Goal: Information Seeking & Learning: Learn about a topic

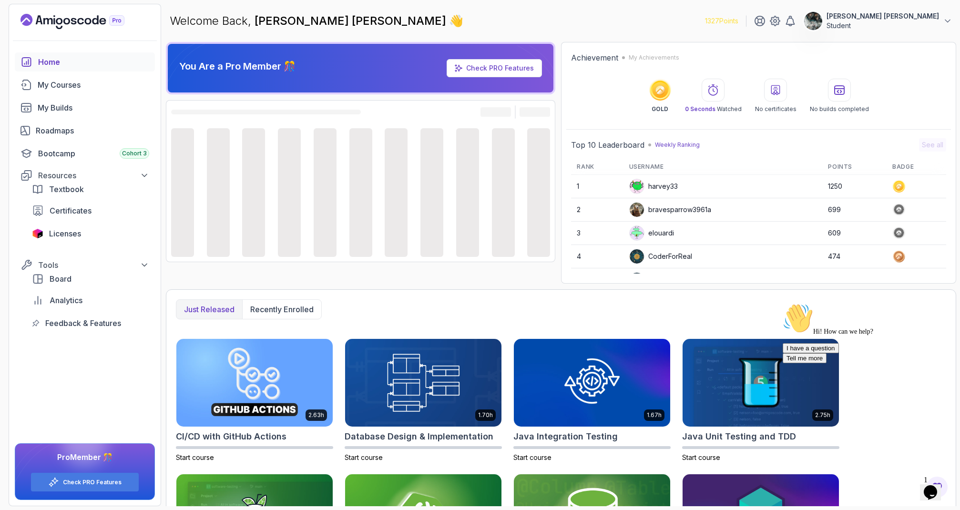
click at [935, 485] on icon "Chat widget" at bounding box center [929, 492] width 13 height 14
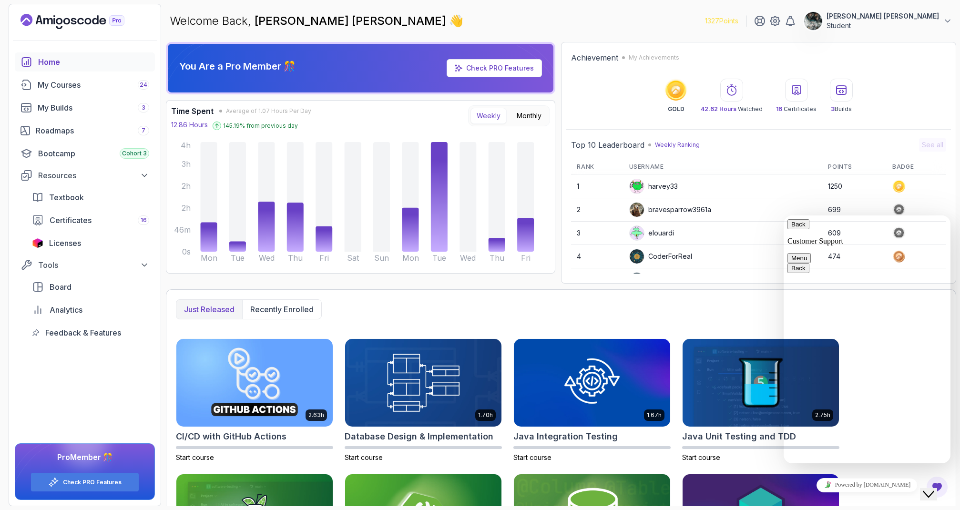
click at [933, 489] on icon "Close Chat This icon closes the chat window." at bounding box center [927, 493] width 11 height 11
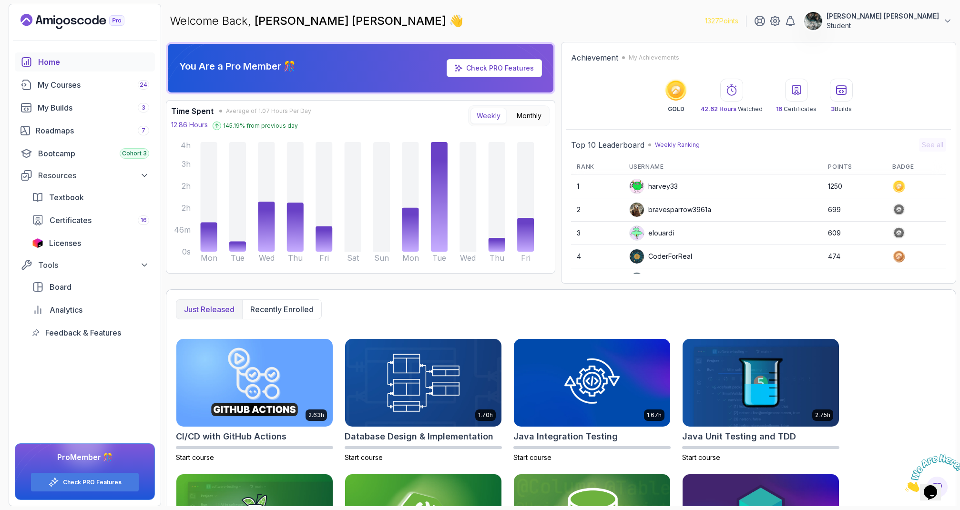
drag, startPoint x: 953, startPoint y: 451, endPoint x: 912, endPoint y: 453, distance: 41.0
click at [904, 485] on icon "Close" at bounding box center [904, 489] width 0 height 8
click at [99, 131] on div "Roadmaps 7" at bounding box center [92, 130] width 113 height 11
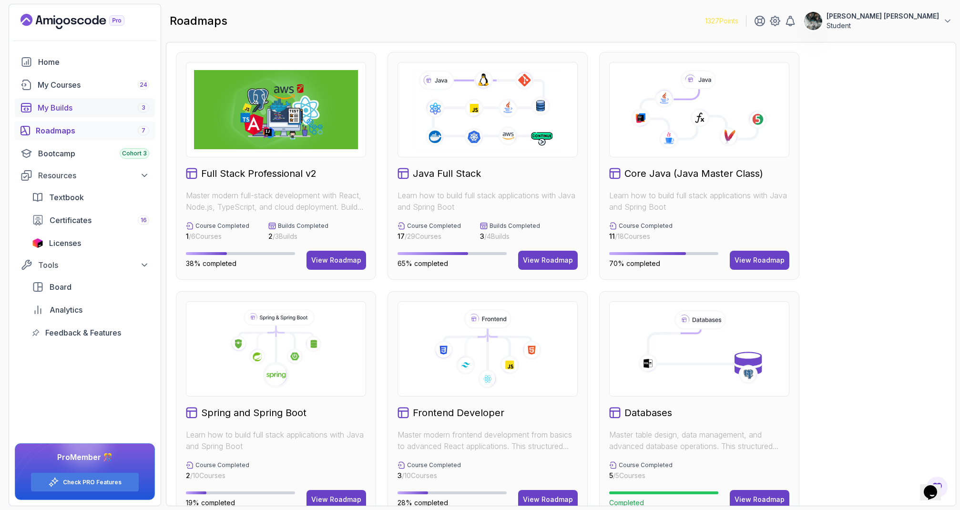
click at [103, 106] on div "My Builds 3" at bounding box center [93, 107] width 111 height 11
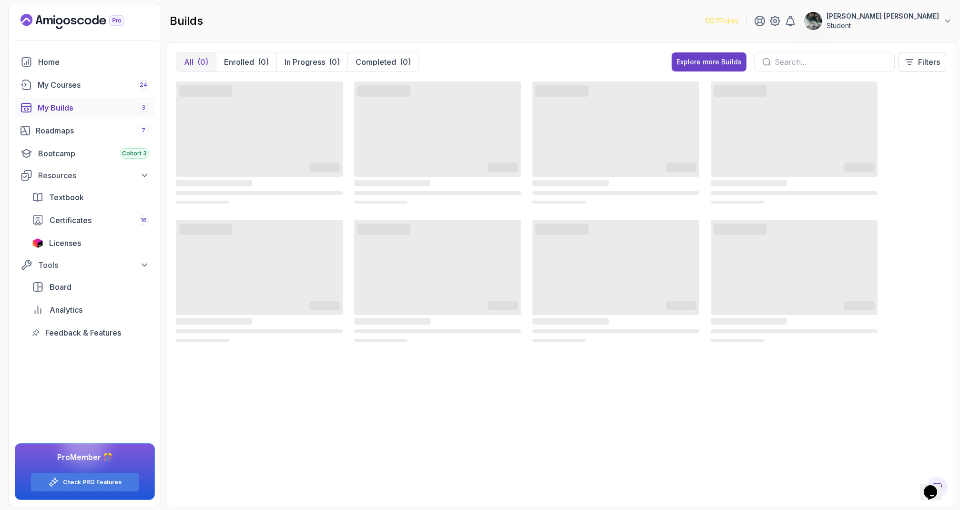
click at [107, 72] on div "Home My Courses 24 My Builds 3 Roadmaps 7 Bootcamp Cohort 3 Resources Textbook …" at bounding box center [85, 197] width 140 height 290
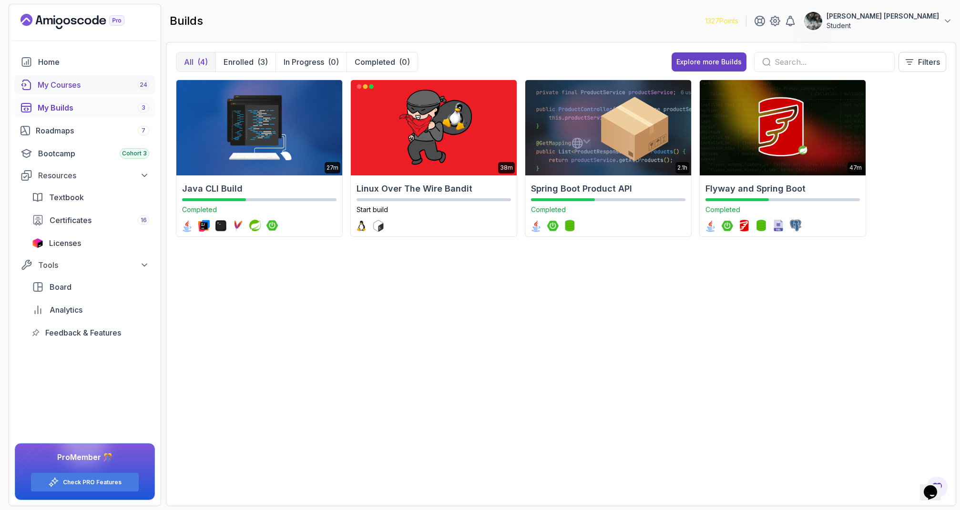
click at [104, 80] on div "My Courses 24" at bounding box center [93, 84] width 111 height 11
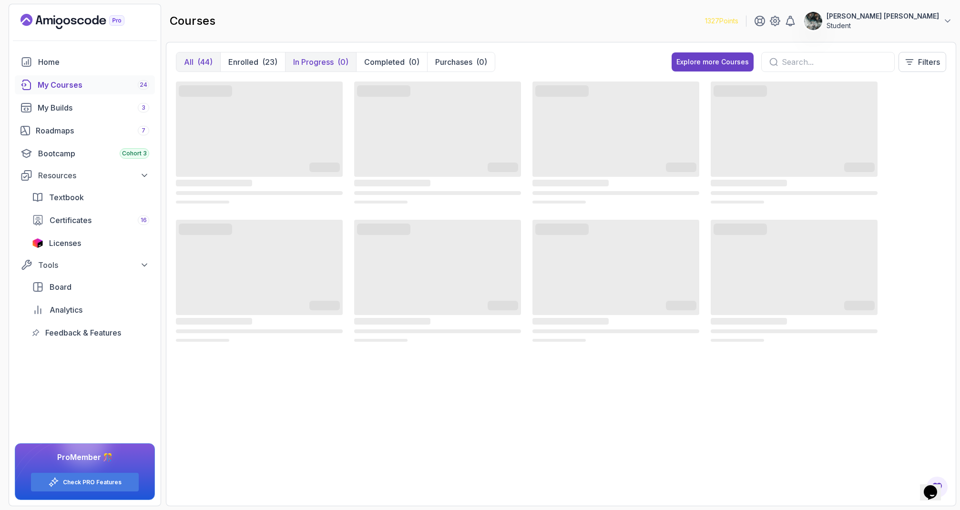
click at [334, 55] on button "In Progress (0)" at bounding box center [320, 61] width 71 height 19
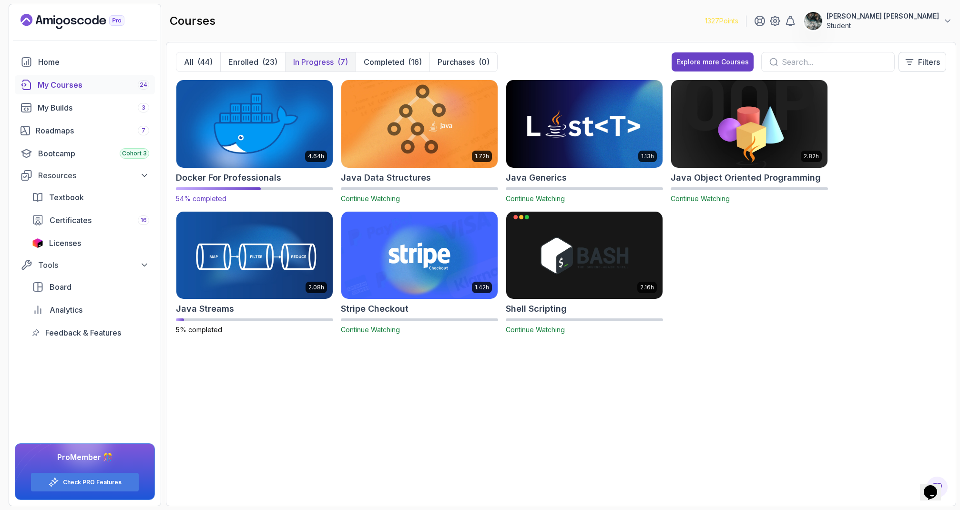
click at [237, 112] on img at bounding box center [254, 124] width 164 height 92
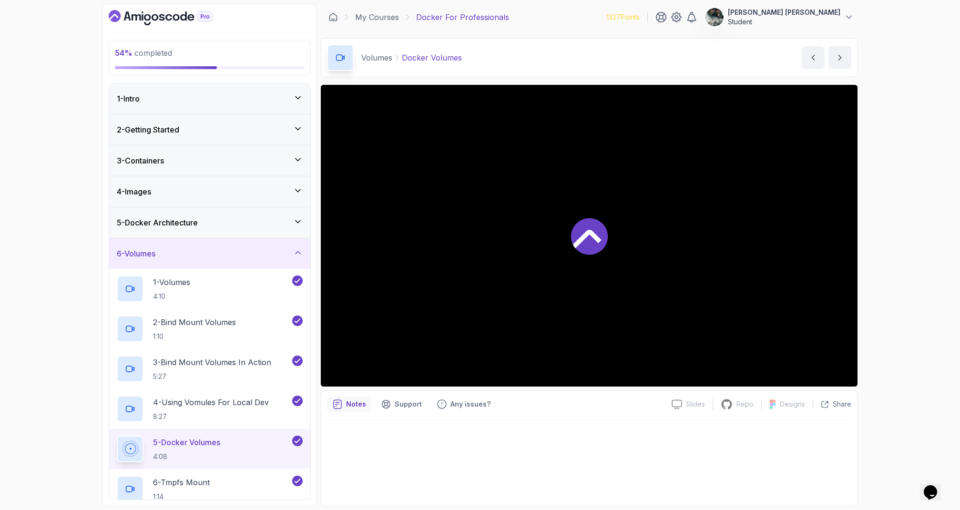
click at [241, 254] on div "6 - Volumes" at bounding box center [210, 253] width 186 height 11
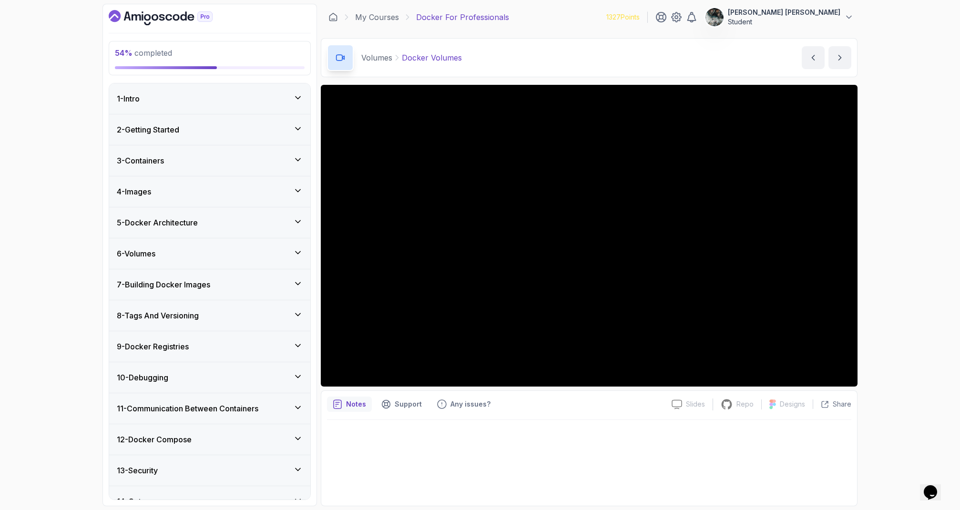
click at [218, 290] on div "7 - Building Docker Images" at bounding box center [209, 284] width 201 height 30
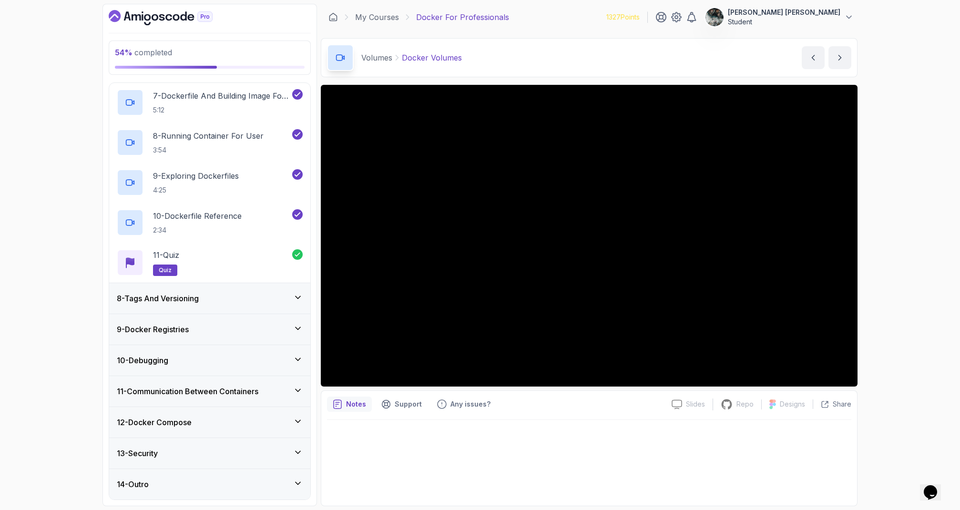
click at [219, 293] on div "8 - Tags And Versioning" at bounding box center [210, 298] width 186 height 11
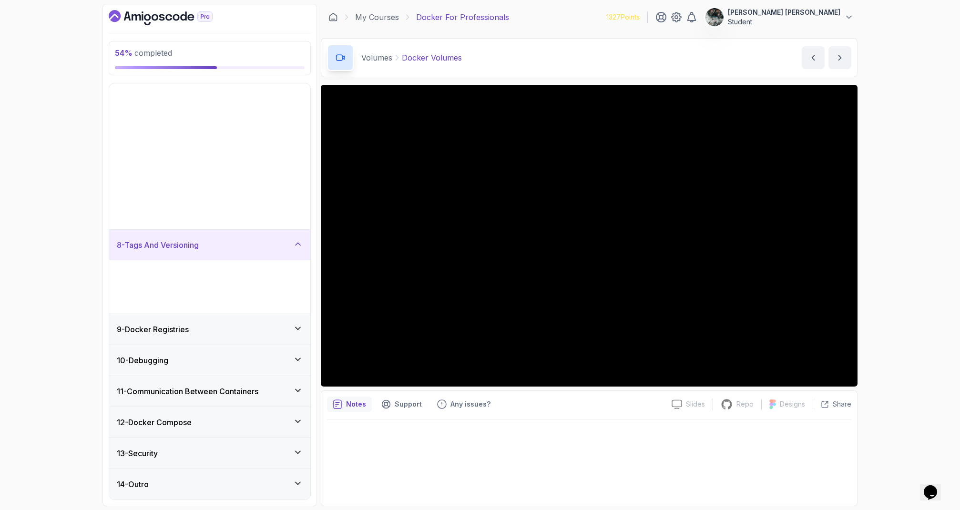
scroll to position [17, 0]
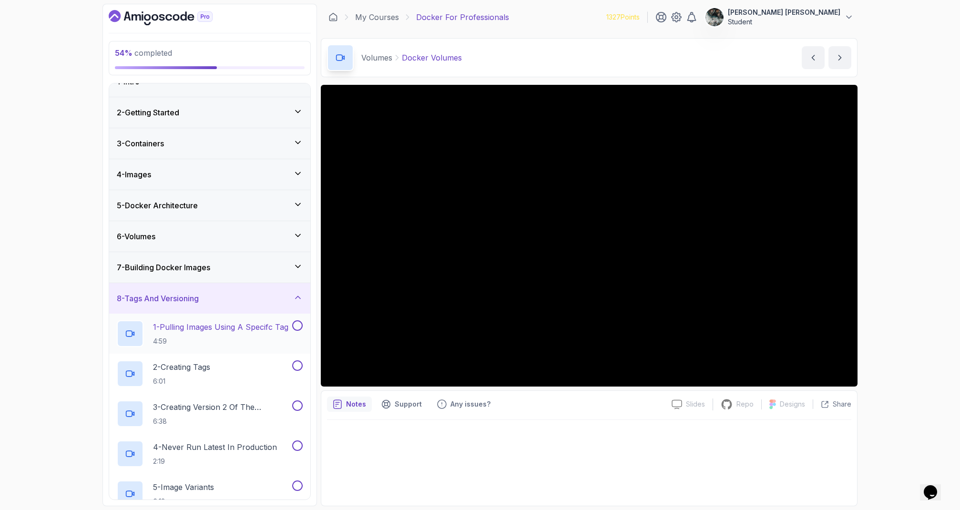
click at [179, 328] on p "1 - Pulling Images Using A Specifc Tag" at bounding box center [220, 326] width 135 height 11
click at [296, 324] on button at bounding box center [297, 325] width 10 height 10
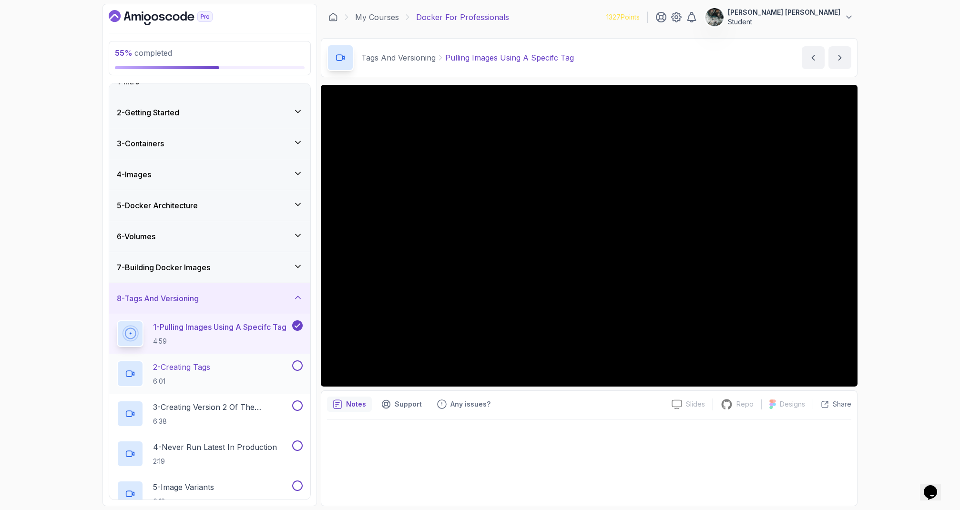
click at [226, 364] on div "2 - Creating Tags 6:01" at bounding box center [203, 373] width 173 height 27
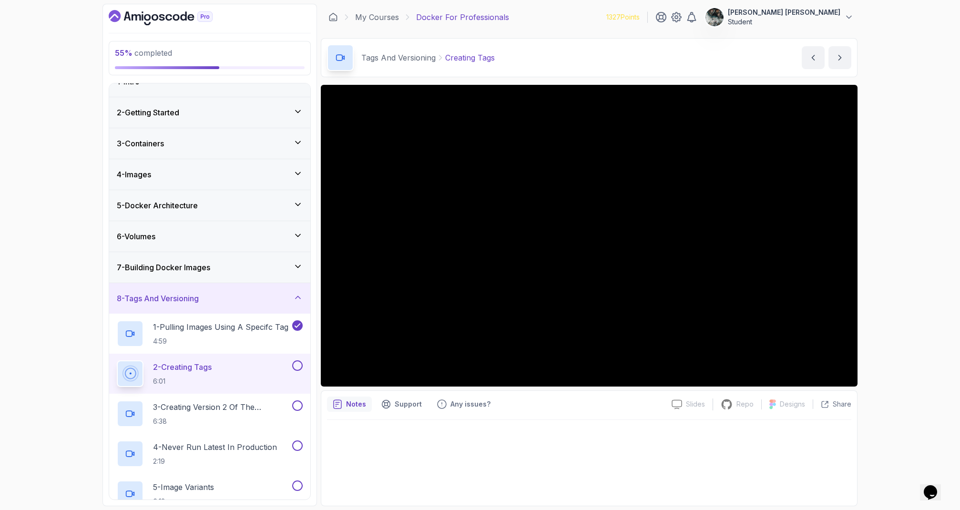
click at [117, 360] on button "2 - Creating Tags 6:01" at bounding box center [210, 373] width 186 height 27
click at [298, 366] on button at bounding box center [297, 365] width 10 height 10
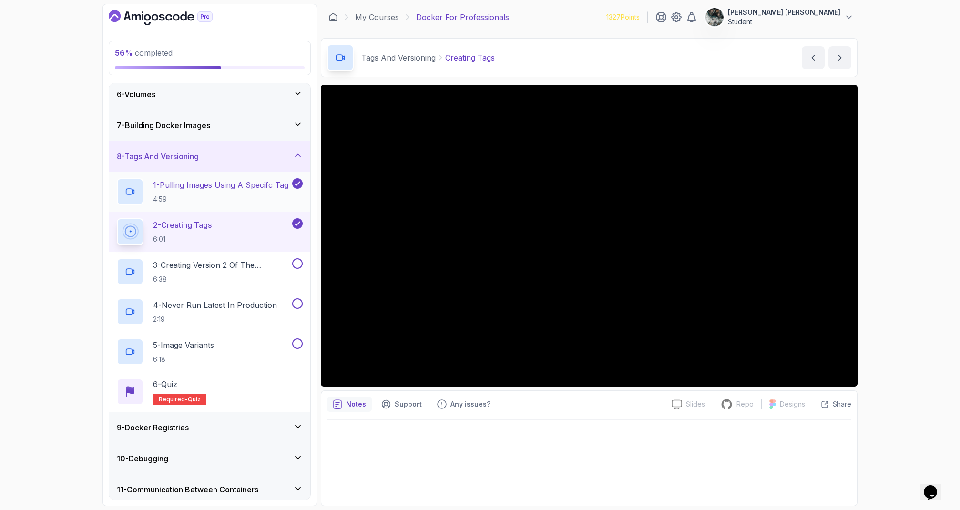
scroll to position [178, 0]
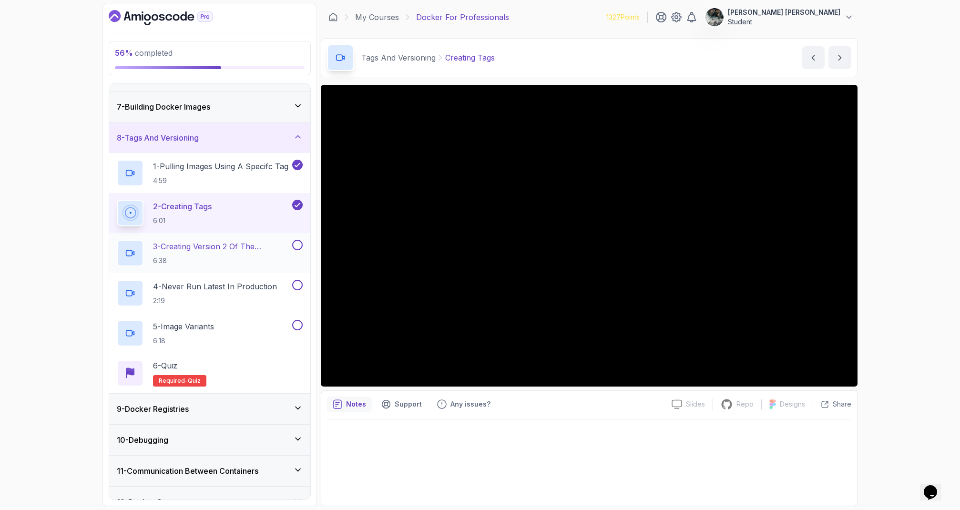
click at [227, 246] on p "3 - Creating Version 2 Of The Dashboard" at bounding box center [221, 246] width 137 height 11
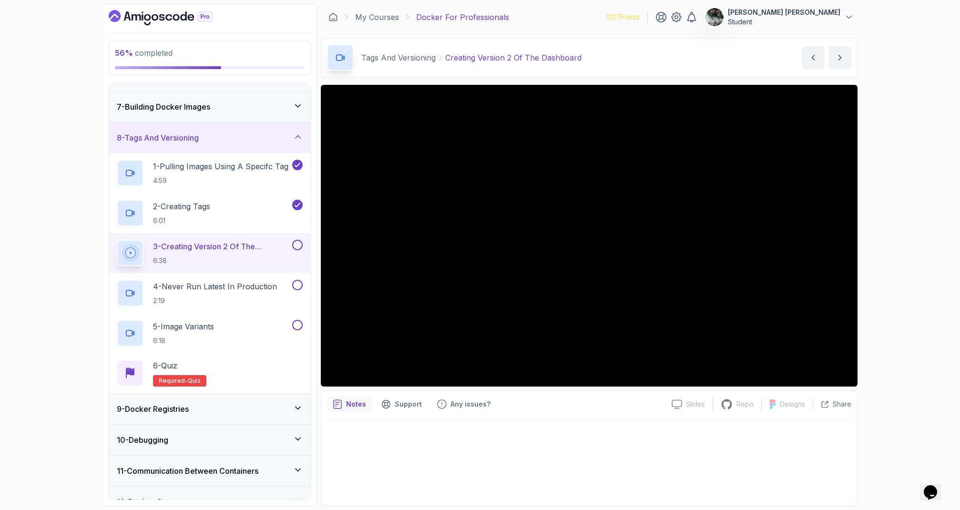
click at [298, 244] on button at bounding box center [297, 245] width 10 height 10
click at [230, 283] on p "4 - Never Run Latest In Production" at bounding box center [215, 286] width 124 height 11
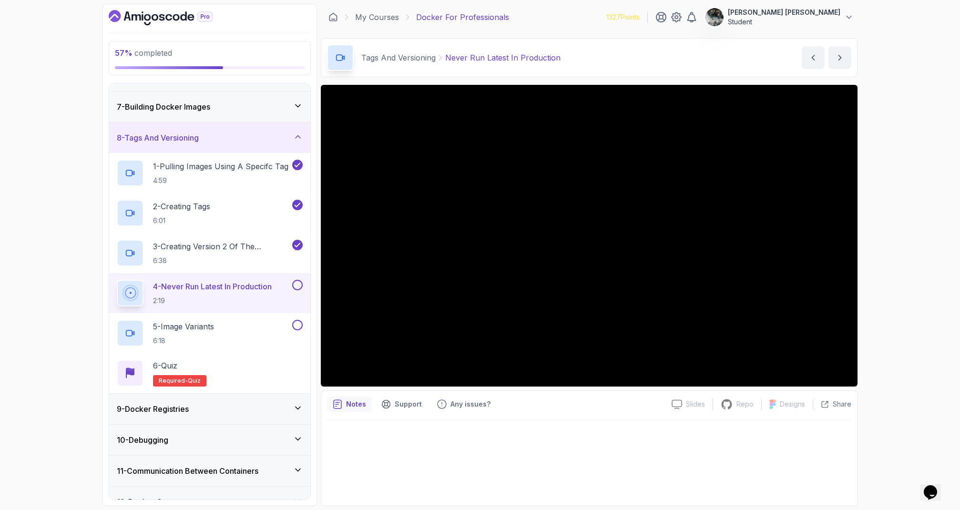
click at [299, 283] on button at bounding box center [297, 285] width 10 height 10
click at [174, 343] on p "6:18" at bounding box center [183, 341] width 61 height 10
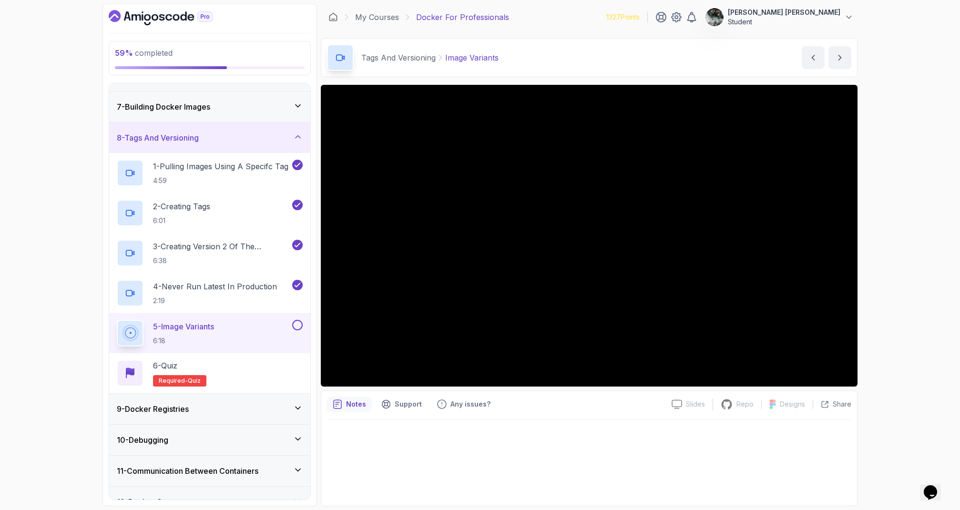
click at [298, 326] on button at bounding box center [297, 325] width 10 height 10
click at [413, 403] on p "Support" at bounding box center [407, 404] width 27 height 10
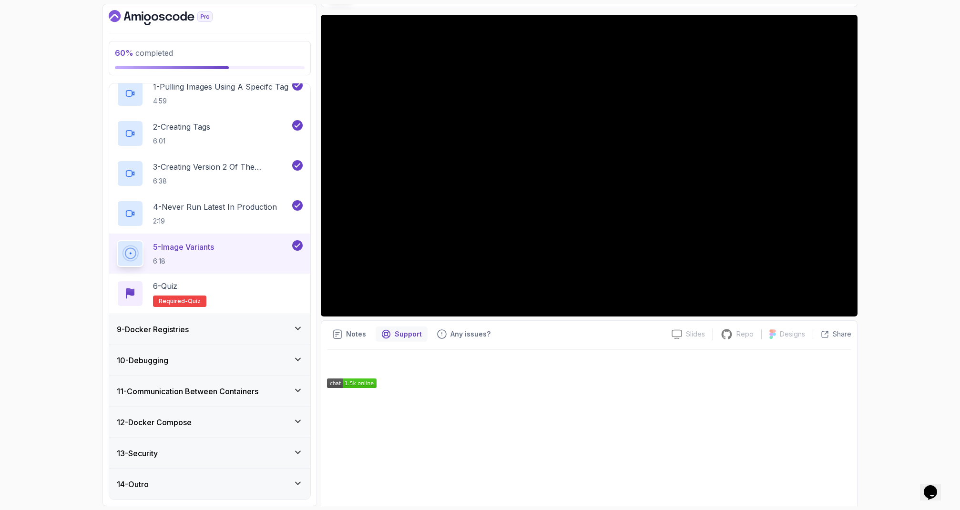
scroll to position [130, 0]
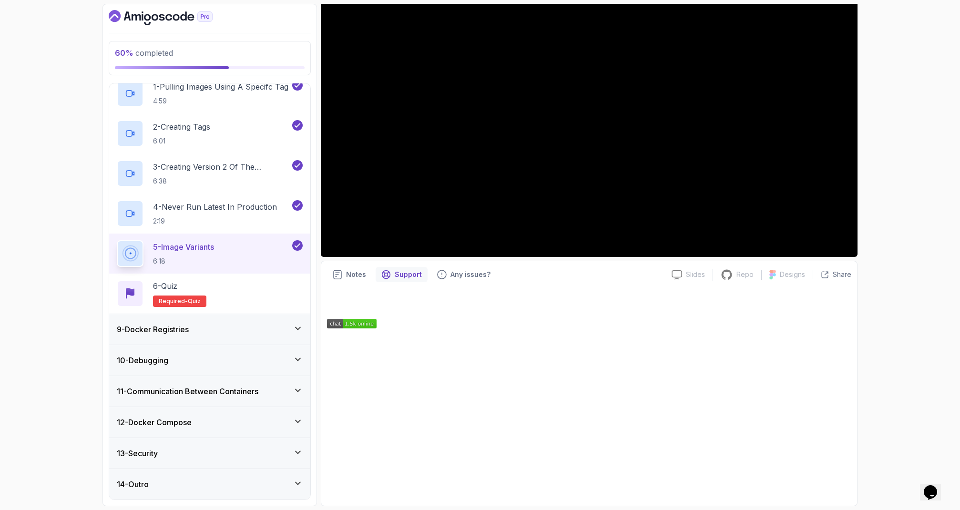
click at [715, 328] on link at bounding box center [589, 324] width 524 height 10
click at [453, 269] on div "Any issues?" at bounding box center [463, 274] width 65 height 15
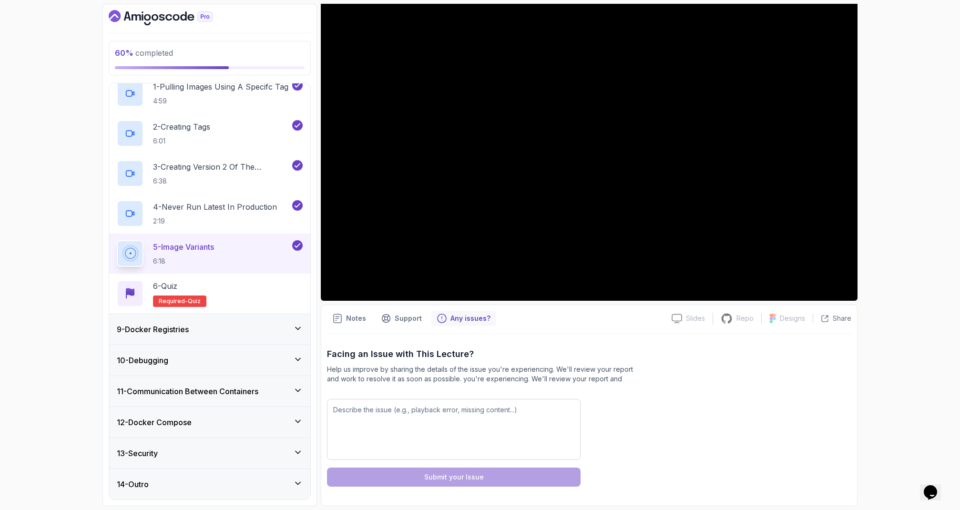
click at [422, 394] on div "Facing an Issue with This Lecture? Help us improve by sharing the details of th…" at bounding box center [589, 416] width 524 height 139
drag, startPoint x: 417, startPoint y: 437, endPoint x: 413, endPoint y: 430, distance: 8.2
click at [417, 436] on textarea at bounding box center [453, 429] width 253 height 61
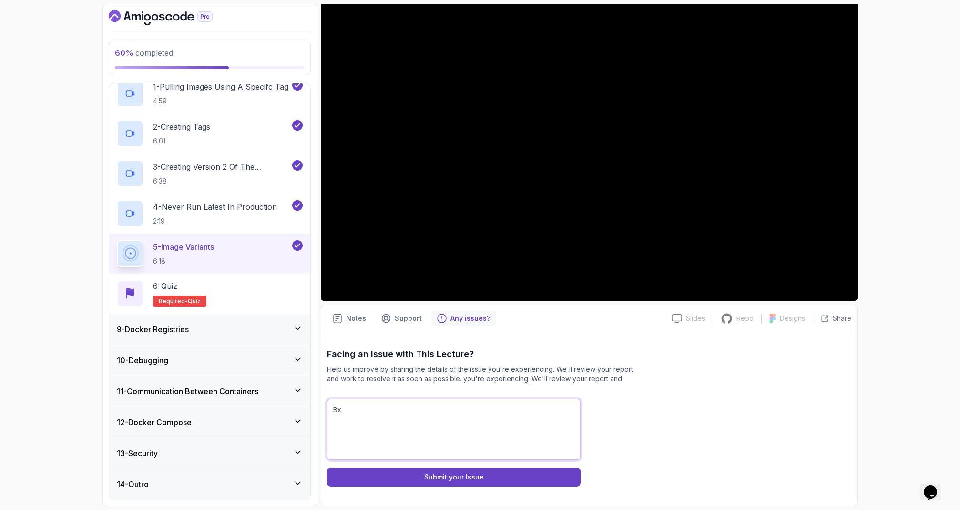
type textarea "В"
click at [445, 451] on textarea "There is no link to the article under this video." at bounding box center [453, 429] width 253 height 61
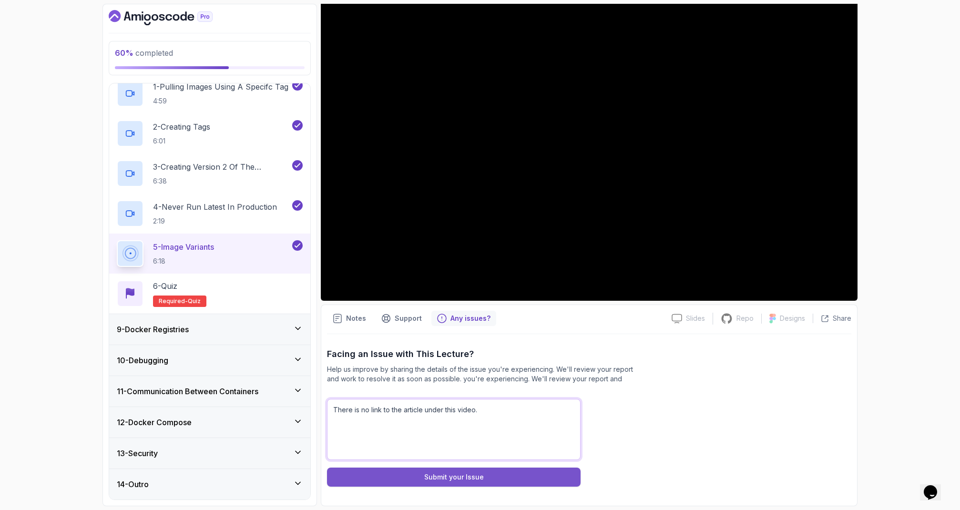
type textarea "There is no link to the article under this video."
click at [446, 475] on div "Submit your Issue" at bounding box center [454, 477] width 60 height 10
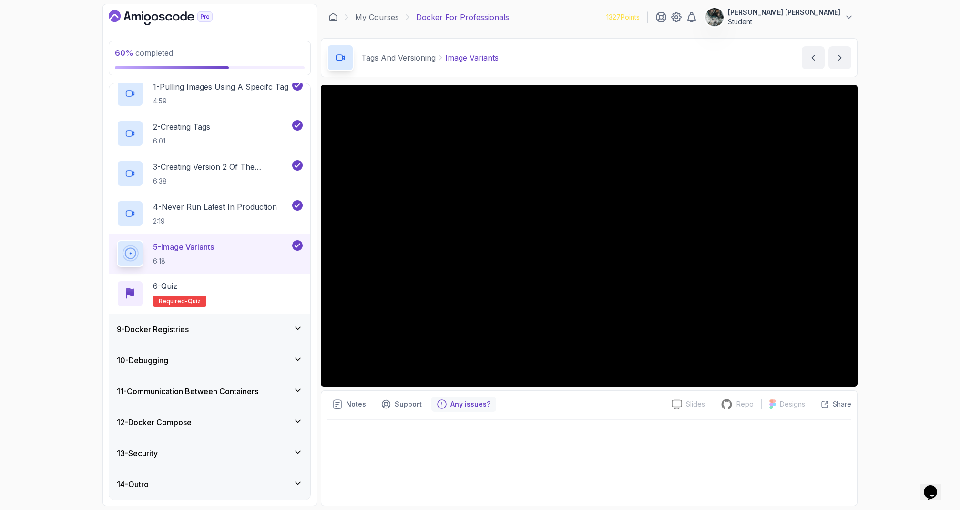
scroll to position [0, 0]
click at [229, 327] on div "9 - Docker Registries" at bounding box center [210, 328] width 186 height 11
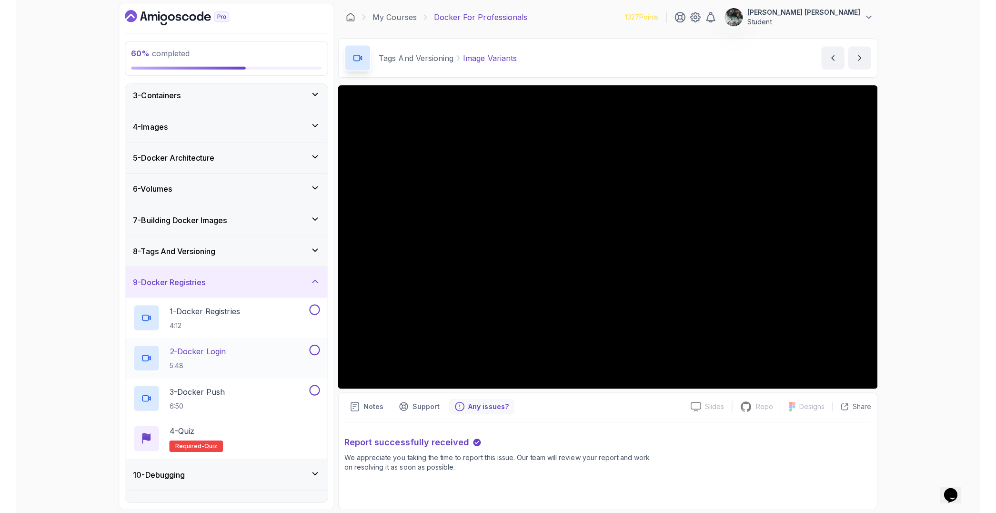
scroll to position [177, 0]
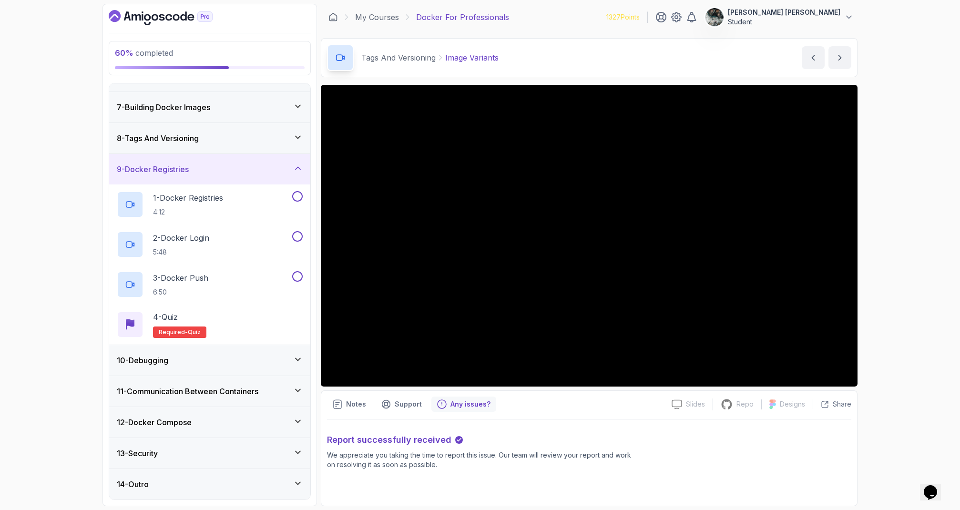
click at [204, 141] on div "8 - Tags And Versioning" at bounding box center [210, 137] width 186 height 11
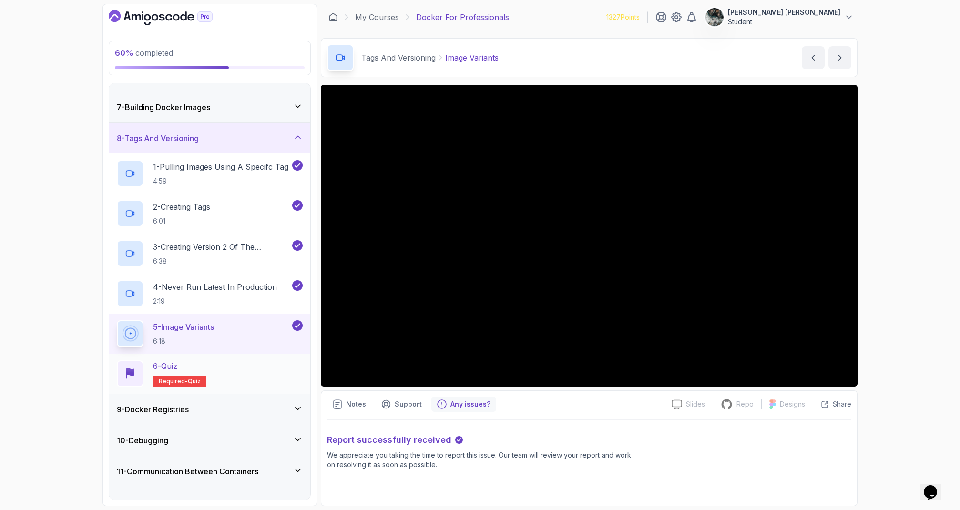
click at [302, 363] on div "6 - Quiz Required- quiz" at bounding box center [210, 373] width 186 height 27
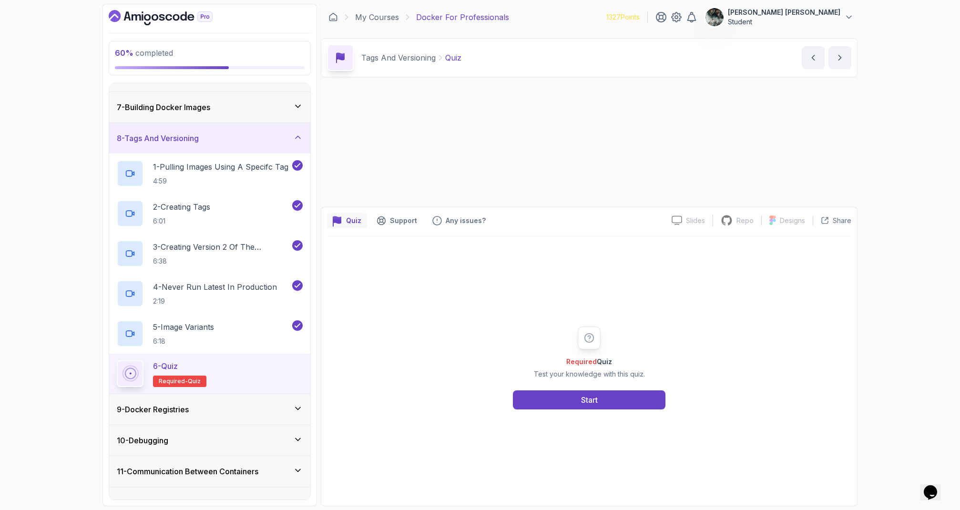
click at [241, 367] on div "6 - Quiz Required- quiz" at bounding box center [210, 373] width 186 height 27
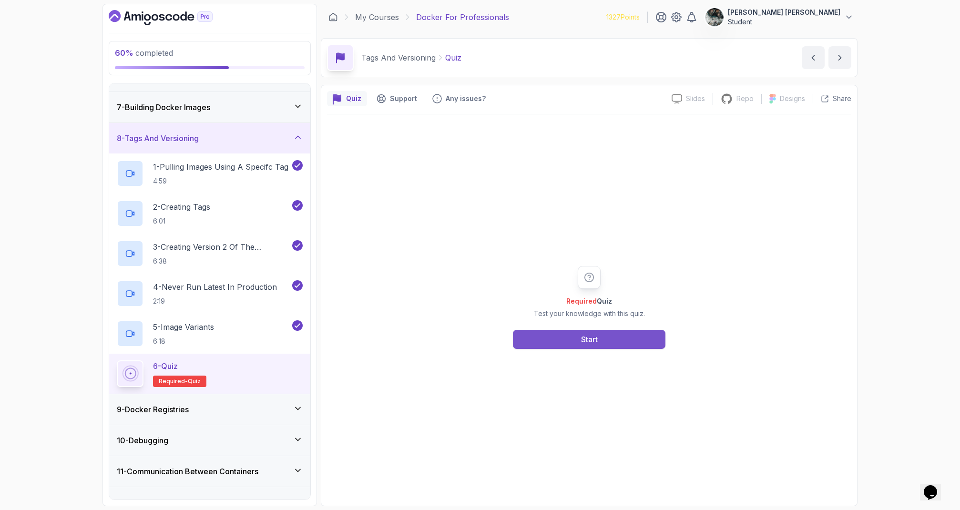
click at [549, 344] on button "Start" at bounding box center [589, 339] width 152 height 19
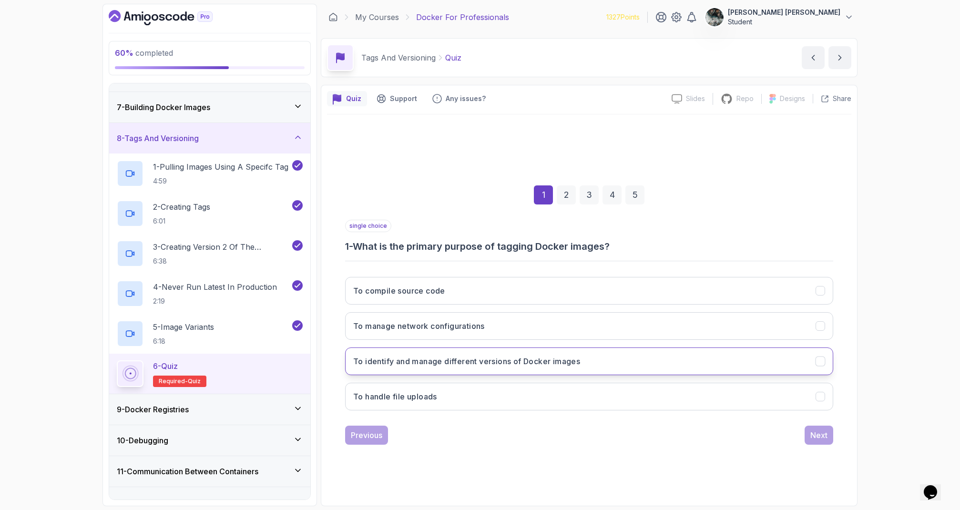
click at [469, 366] on h3 "To identify and manage different versions of Docker images" at bounding box center [466, 360] width 227 height 11
click at [827, 427] on button "Next" at bounding box center [818, 434] width 29 height 19
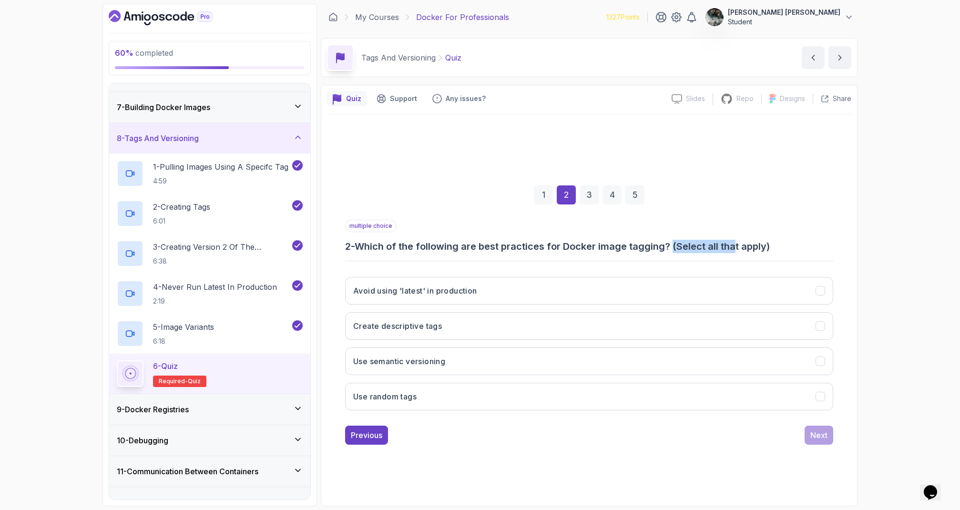
drag, startPoint x: 676, startPoint y: 248, endPoint x: 741, endPoint y: 247, distance: 64.8
click at [739, 248] on h3 "2 - Which of the following are best practices for Docker image tagging? (Select…" at bounding box center [589, 246] width 488 height 13
click at [741, 247] on h3 "2 - Which of the following are best practices for Docker image tagging? (Select…" at bounding box center [589, 246] width 488 height 13
click at [497, 298] on button "Avoid using 'latest' in production" at bounding box center [589, 291] width 488 height 28
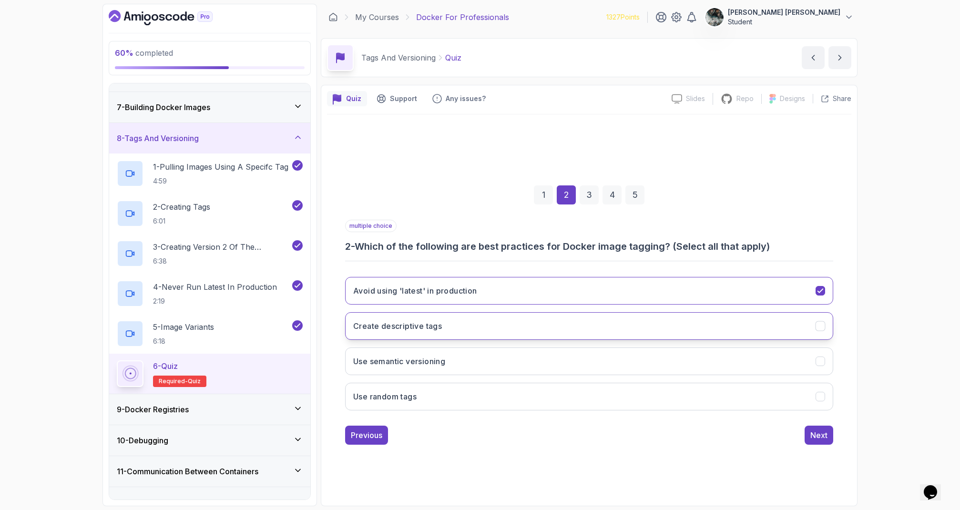
click at [434, 336] on button "Create descriptive tags" at bounding box center [589, 326] width 488 height 28
click at [475, 354] on button "Use semantic versioning" at bounding box center [589, 361] width 488 height 28
click at [823, 437] on div "Next" at bounding box center [818, 434] width 17 height 11
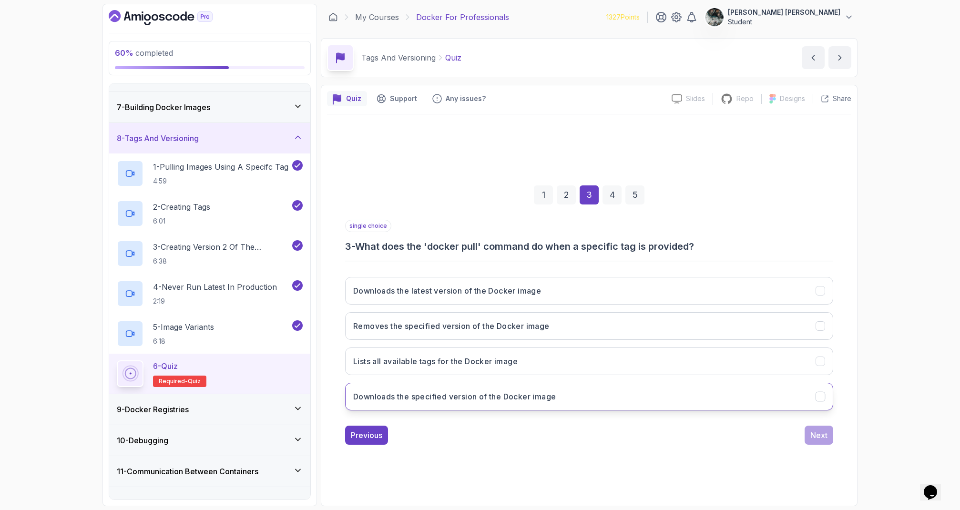
click at [606, 390] on button "Downloads the specified version of the Docker image" at bounding box center [589, 397] width 488 height 28
click at [812, 430] on div "Next" at bounding box center [818, 434] width 17 height 11
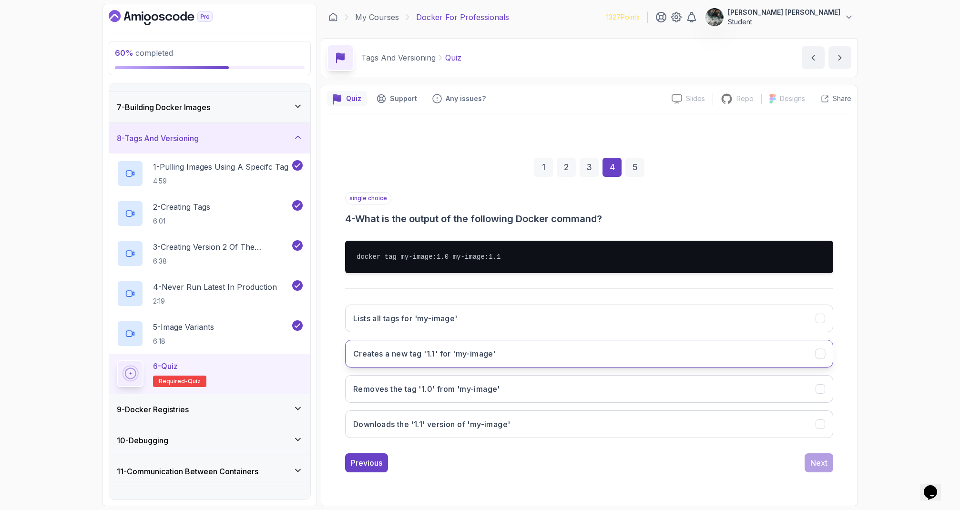
drag, startPoint x: 537, startPoint y: 358, endPoint x: 542, endPoint y: 359, distance: 5.0
click at [537, 358] on button "Creates a new tag '1.1' for 'my-image'" at bounding box center [589, 354] width 488 height 28
click at [822, 461] on div "Next" at bounding box center [818, 462] width 17 height 11
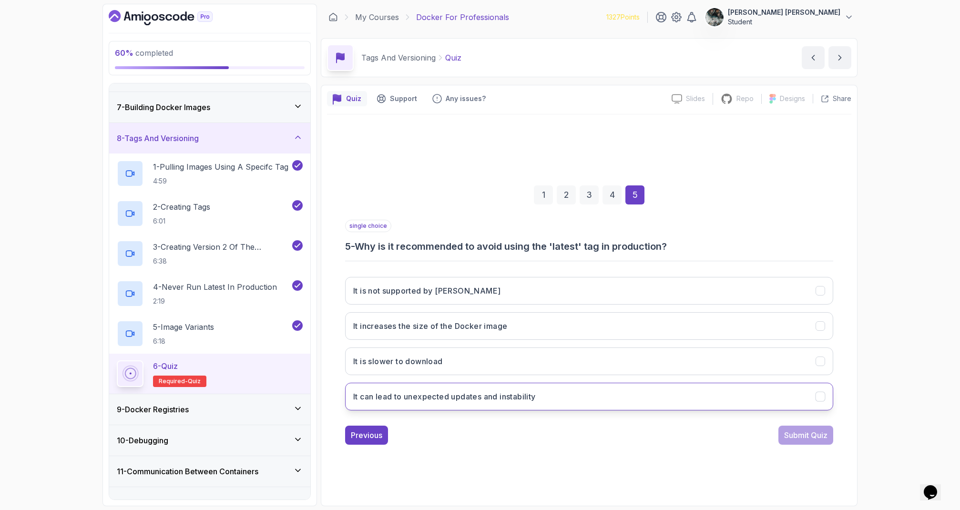
drag, startPoint x: 551, startPoint y: 395, endPoint x: 559, endPoint y: 397, distance: 7.9
click at [552, 395] on button "It can lead to unexpected updates and instability" at bounding box center [589, 397] width 488 height 28
click at [816, 430] on div "Submit Quiz" at bounding box center [805, 434] width 43 height 11
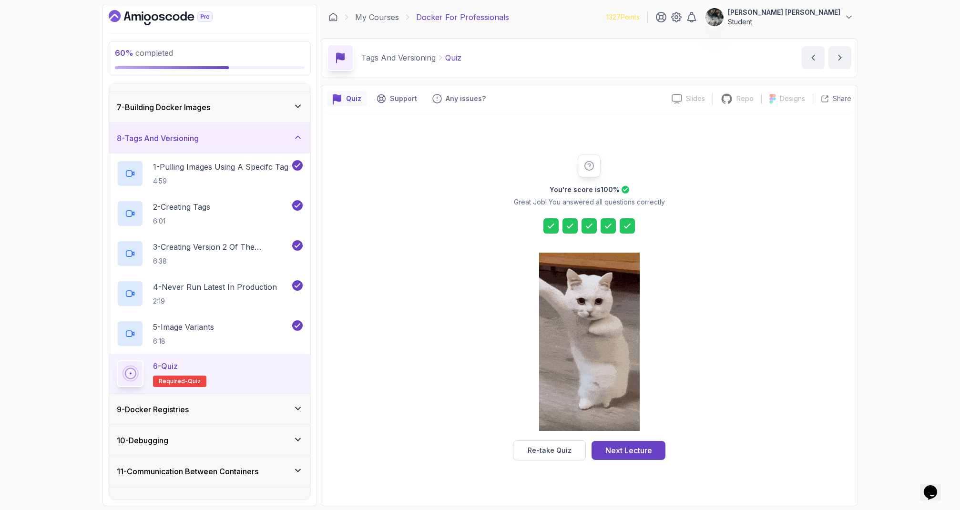
click at [647, 446] on div "Next Lecture" at bounding box center [628, 450] width 47 height 11
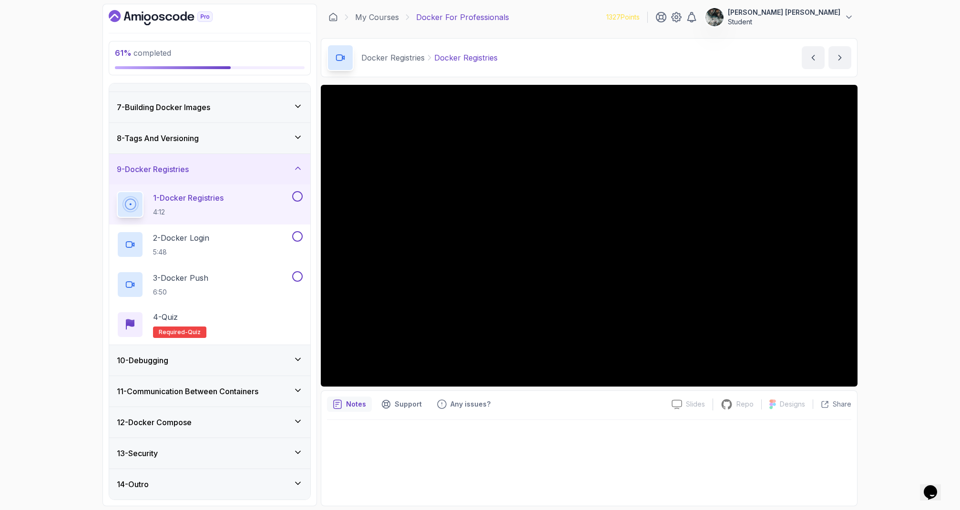
click at [298, 197] on button at bounding box center [297, 196] width 10 height 10
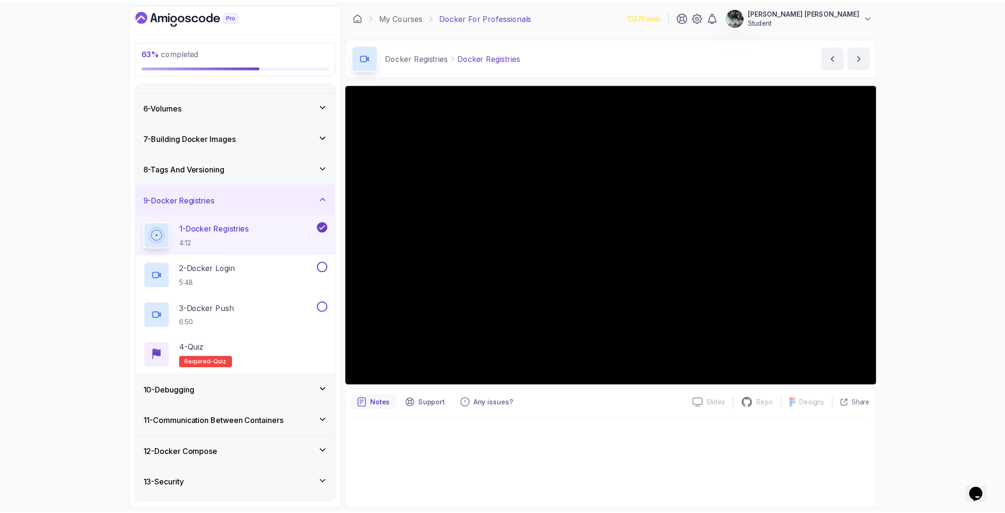
scroll to position [174, 0]
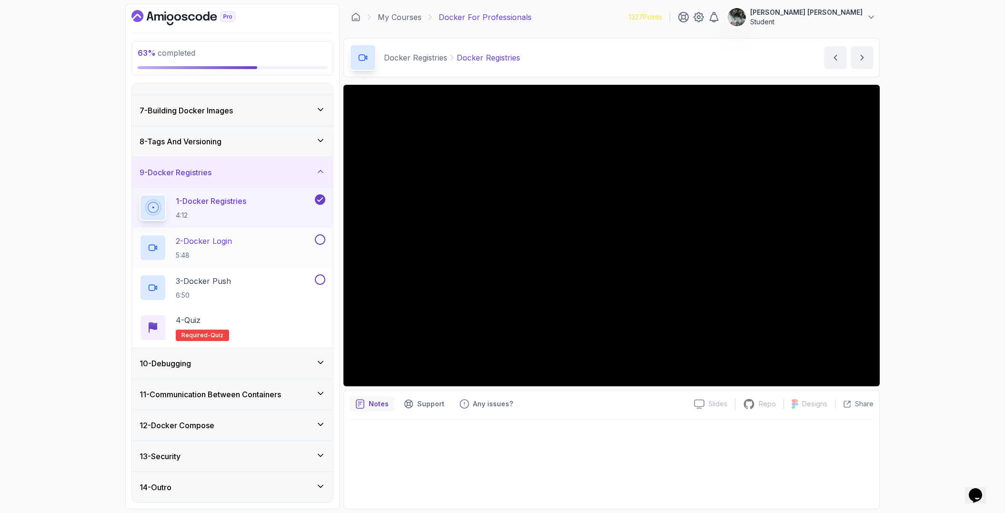
click at [228, 237] on p "2 - Docker Login" at bounding box center [204, 240] width 56 height 11
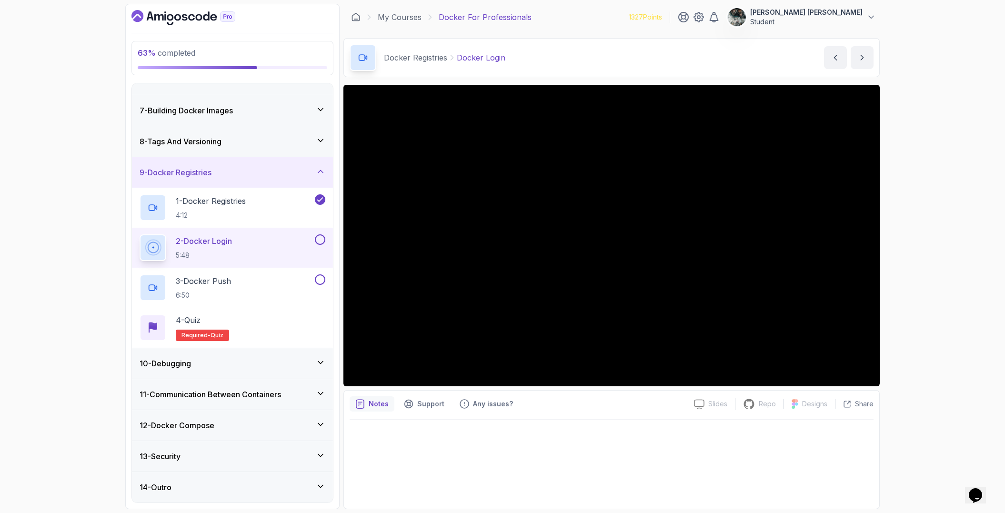
click at [323, 241] on button at bounding box center [320, 239] width 10 height 10
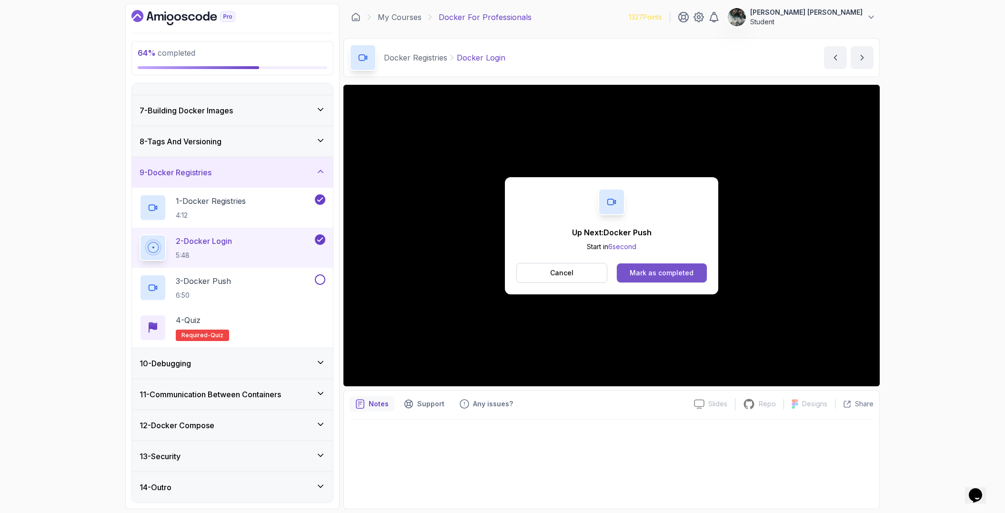
click at [654, 265] on button "Mark as completed" at bounding box center [662, 272] width 90 height 19
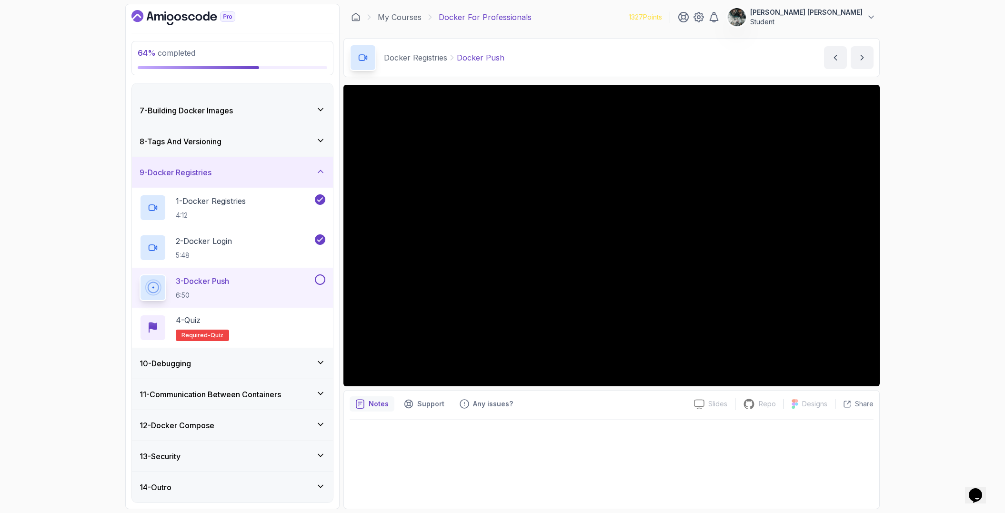
click at [321, 280] on button at bounding box center [320, 279] width 10 height 10
click at [217, 326] on h2 "4 - Quiz Required- quiz" at bounding box center [202, 327] width 53 height 27
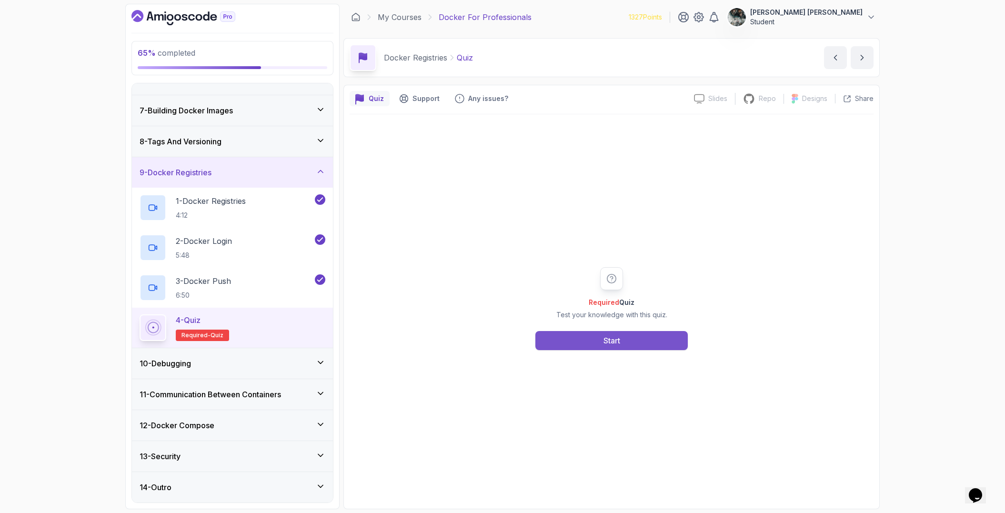
click at [591, 341] on button "Start" at bounding box center [612, 340] width 152 height 19
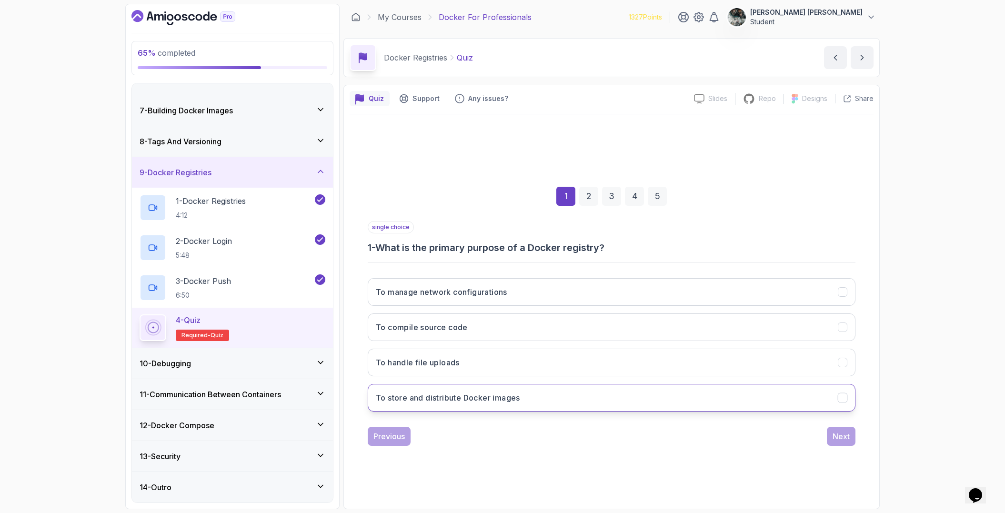
click at [465, 395] on h3 "To store and distribute Docker images" at bounding box center [448, 397] width 144 height 11
click at [845, 434] on div "Next" at bounding box center [841, 436] width 17 height 11
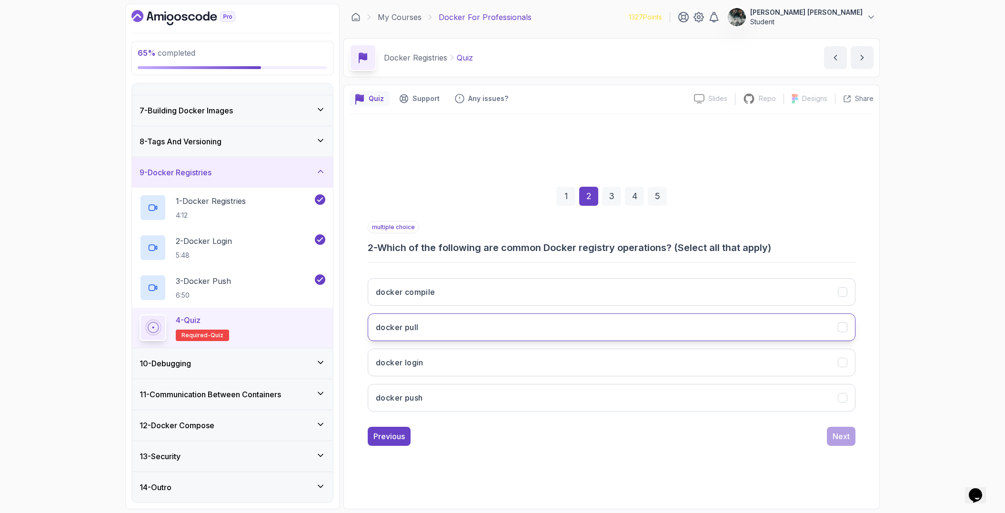
click at [433, 319] on button "docker pull" at bounding box center [612, 327] width 488 height 28
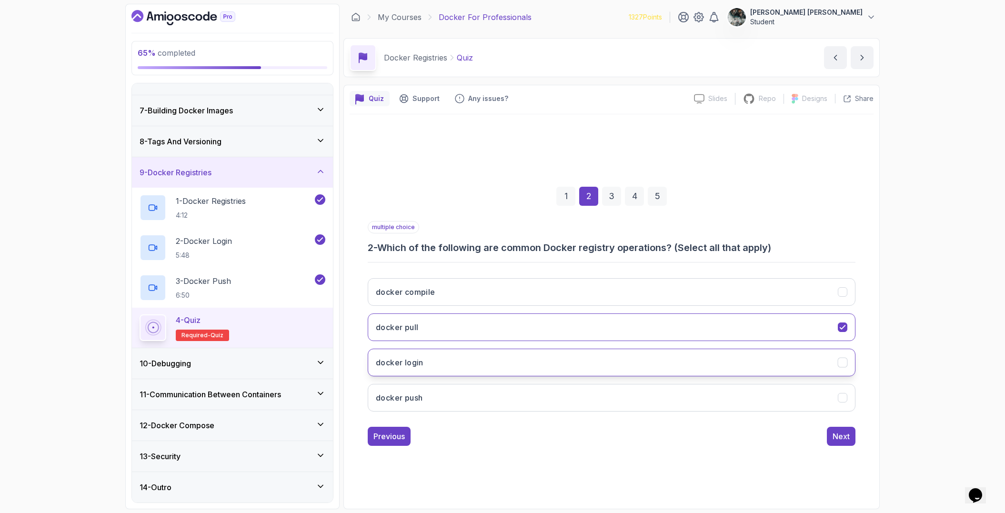
click at [440, 371] on button "docker login" at bounding box center [612, 363] width 488 height 28
click at [448, 398] on button "docker push" at bounding box center [612, 398] width 488 height 28
click at [843, 434] on div "Next" at bounding box center [841, 436] width 17 height 11
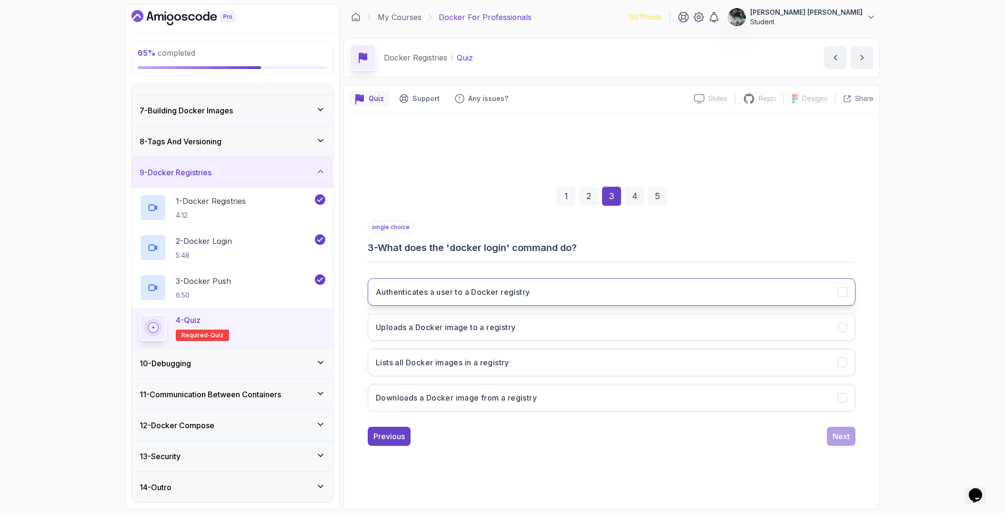
click at [579, 296] on button "Authenticates a user to a Docker registry" at bounding box center [612, 292] width 488 height 28
click at [839, 431] on div "Next" at bounding box center [841, 436] width 17 height 11
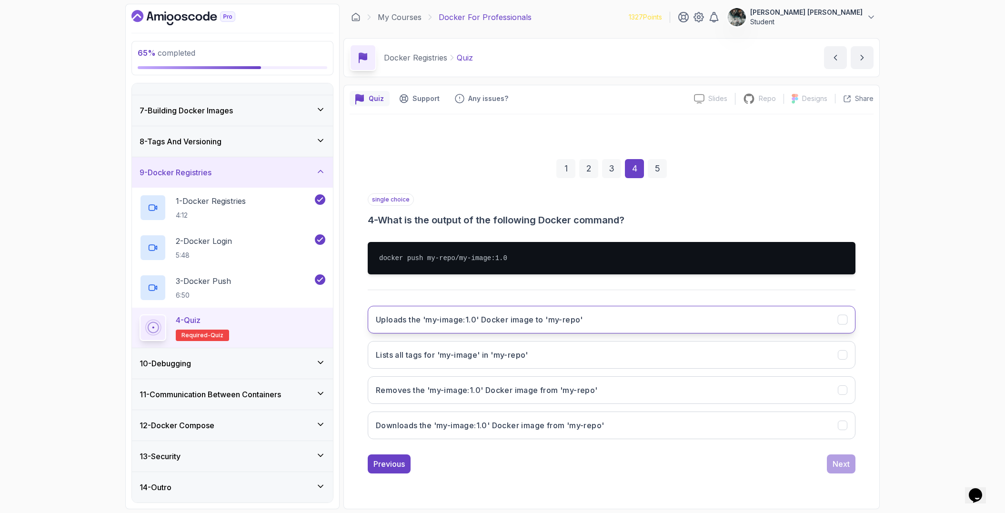
click at [587, 325] on button "Uploads the 'my-image:1.0' Docker image to 'my-repo'" at bounding box center [612, 320] width 488 height 28
click at [839, 467] on div "Next" at bounding box center [841, 463] width 17 height 11
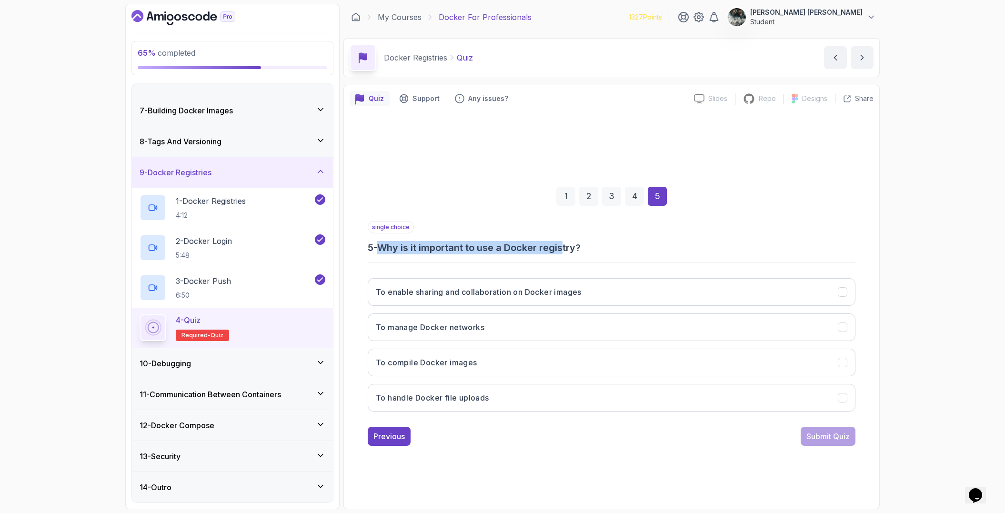
drag, startPoint x: 475, startPoint y: 248, endPoint x: 569, endPoint y: 247, distance: 93.9
click at [569, 247] on h3 "5 - Why is it important to use a Docker registry?" at bounding box center [612, 247] width 488 height 13
drag, startPoint x: 613, startPoint y: 250, endPoint x: 453, endPoint y: 244, distance: 160.7
click at [455, 244] on h3 "5 - Why is it important to use a Docker registry?" at bounding box center [612, 247] width 488 height 13
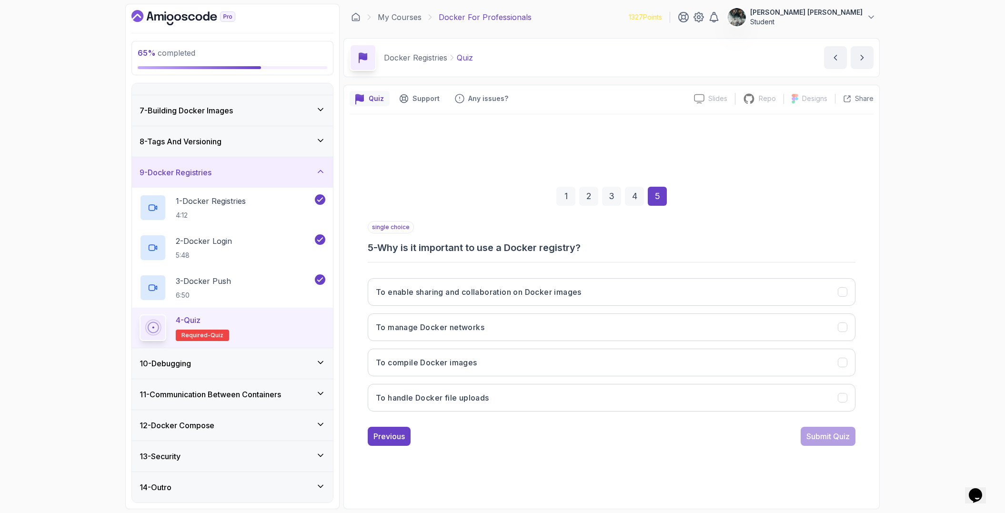
click at [452, 244] on h3 "5 - Why is it important to use a Docker registry?" at bounding box center [612, 247] width 488 height 13
click at [457, 298] on button "To enable sharing and collaboration on Docker images" at bounding box center [612, 292] width 488 height 28
click at [842, 439] on div "Submit Quiz" at bounding box center [828, 436] width 43 height 11
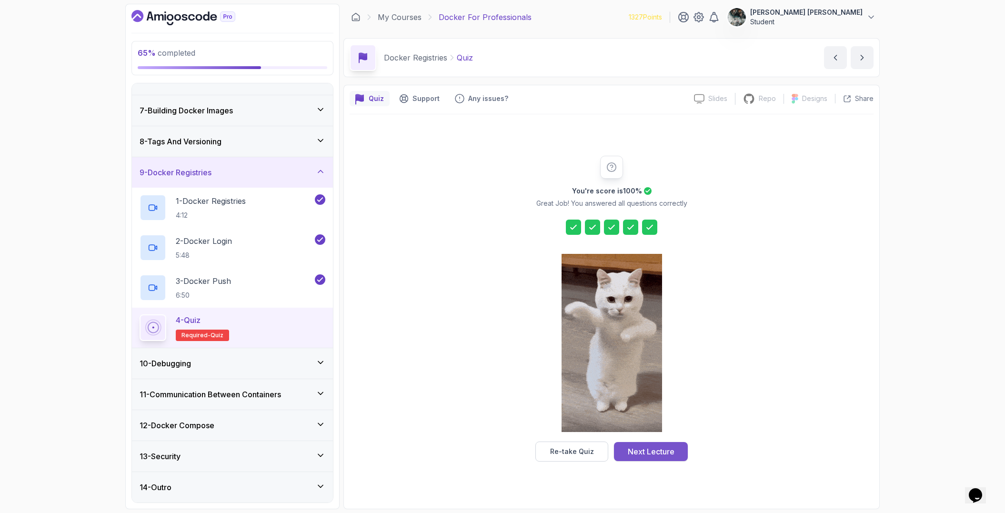
click at [672, 451] on div "Next Lecture" at bounding box center [651, 451] width 47 height 11
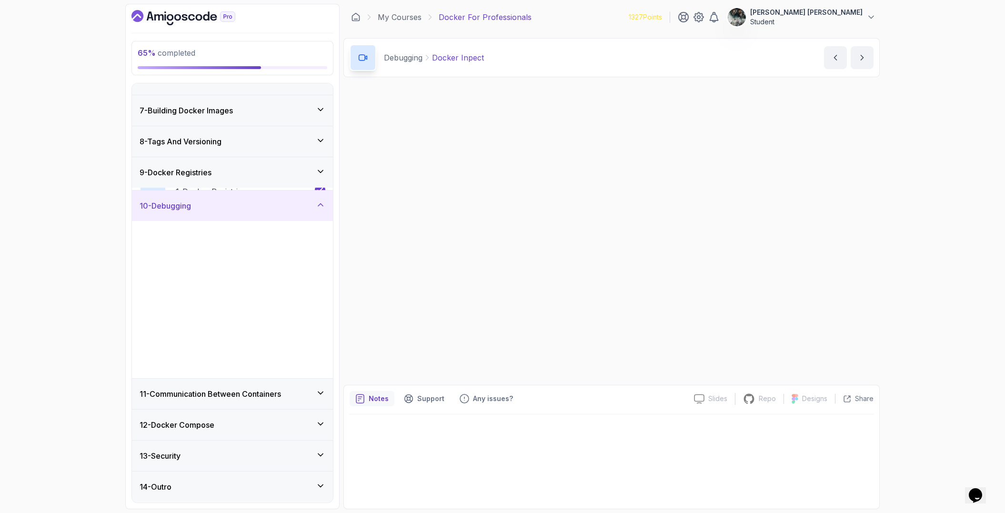
scroll to position [174, 0]
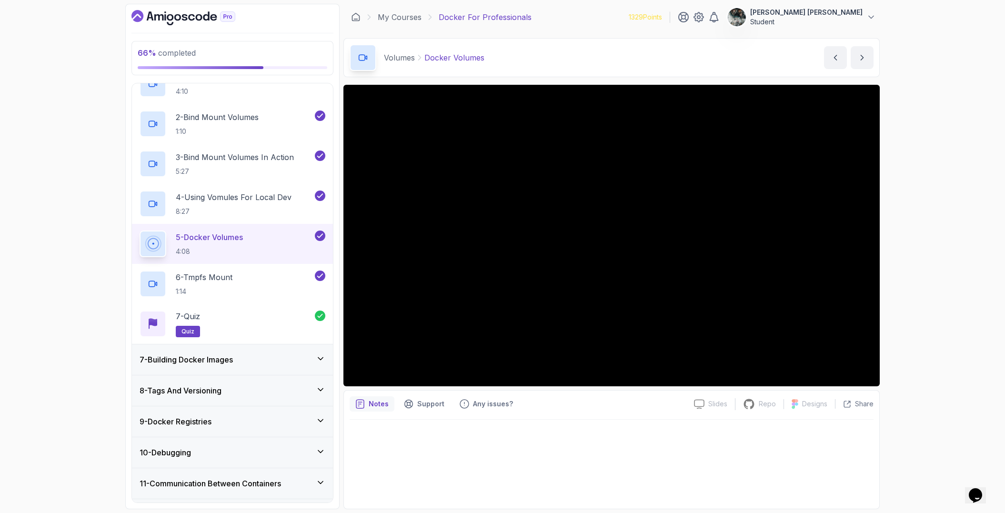
click at [237, 365] on div "7 - Building Docker Images" at bounding box center [232, 359] width 201 height 30
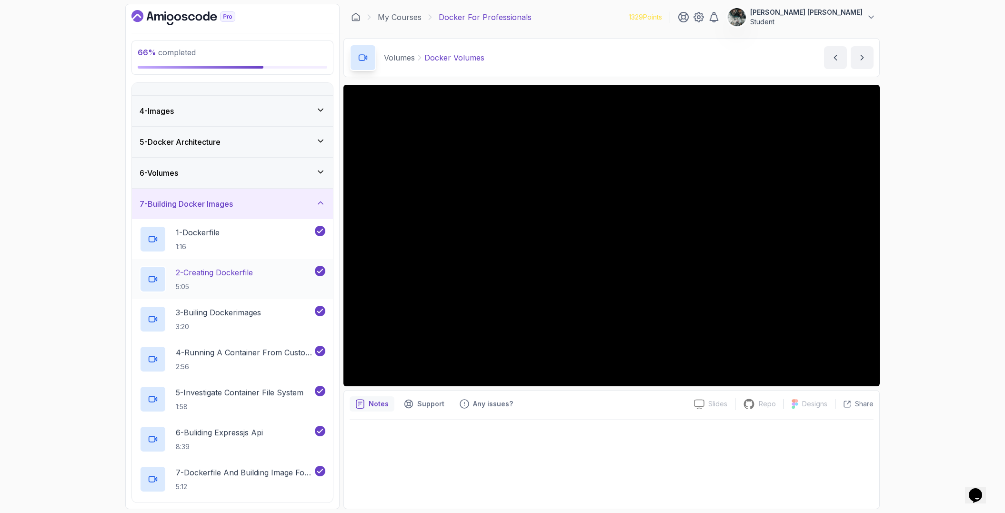
scroll to position [301, 0]
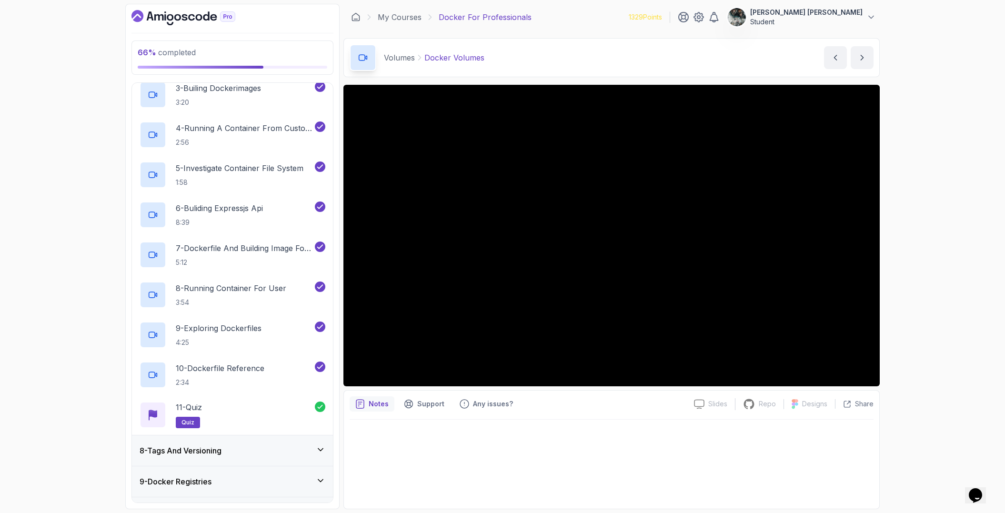
click at [251, 455] on div "8 - Tags And Versioning" at bounding box center [233, 450] width 186 height 11
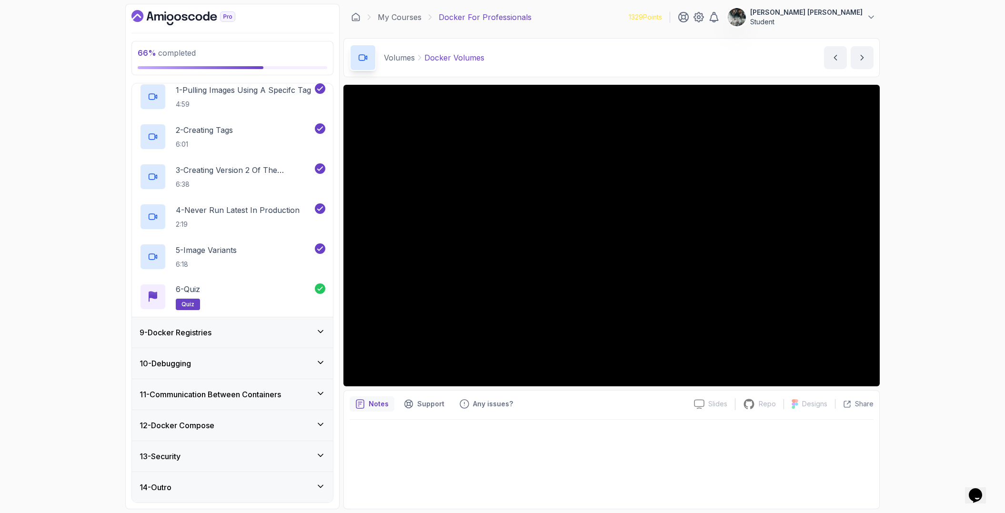
click at [221, 325] on div "9 - Docker Registries" at bounding box center [232, 332] width 201 height 30
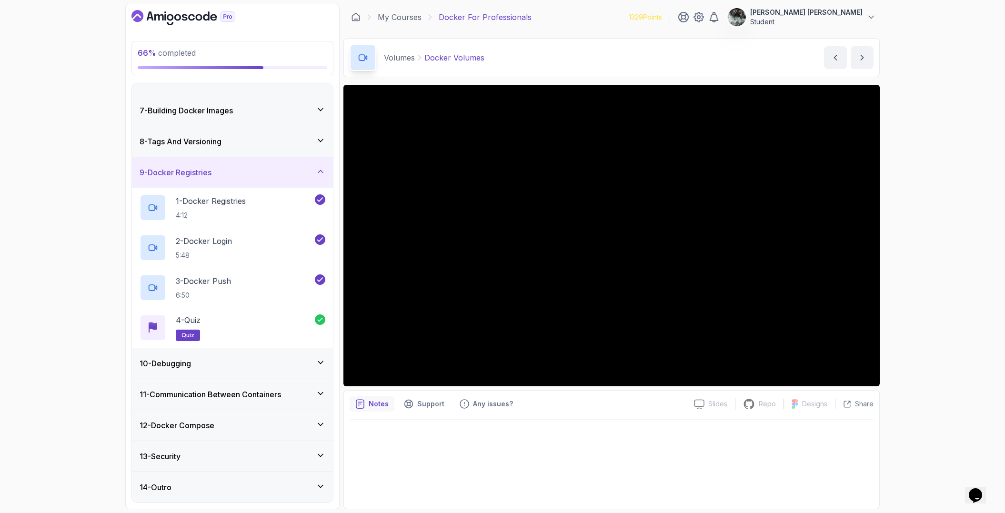
click at [257, 363] on div "10 - Debugging" at bounding box center [233, 363] width 186 height 11
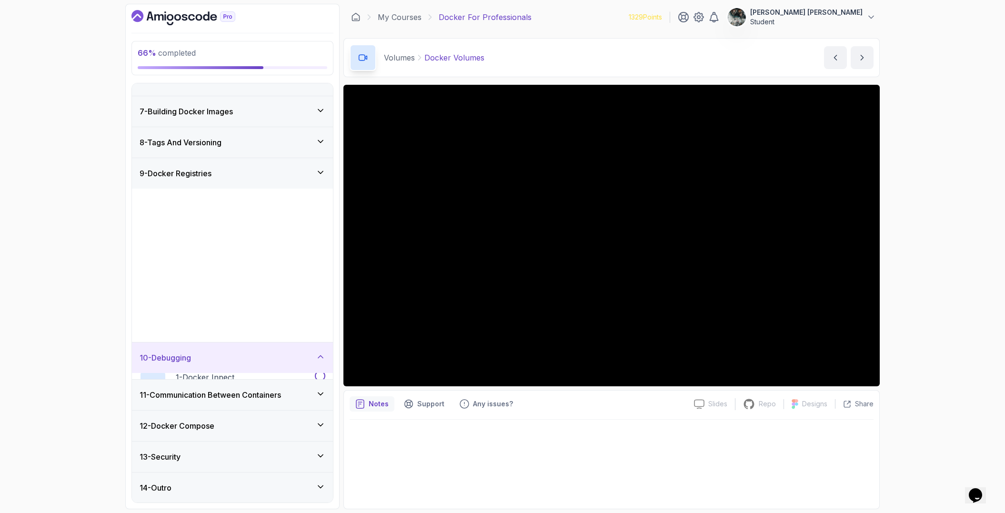
scroll to position [174, 0]
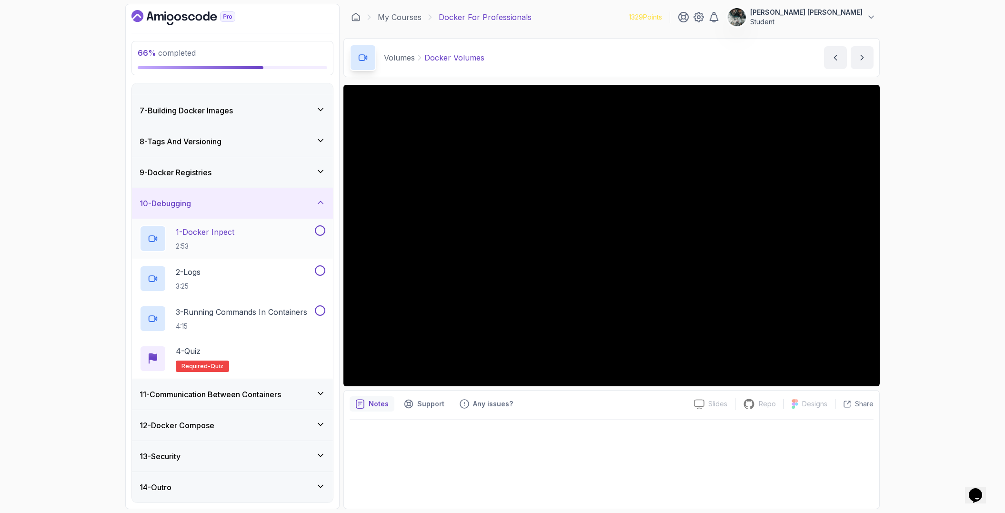
click at [231, 233] on p "1 - Docker Inpect" at bounding box center [205, 231] width 59 height 11
click at [668, 271] on div at bounding box center [612, 236] width 536 height 302
click at [324, 229] on button at bounding box center [320, 230] width 10 height 10
click at [254, 280] on div "2 - Logs 3:25" at bounding box center [226, 278] width 173 height 27
click at [318, 270] on button at bounding box center [320, 270] width 10 height 10
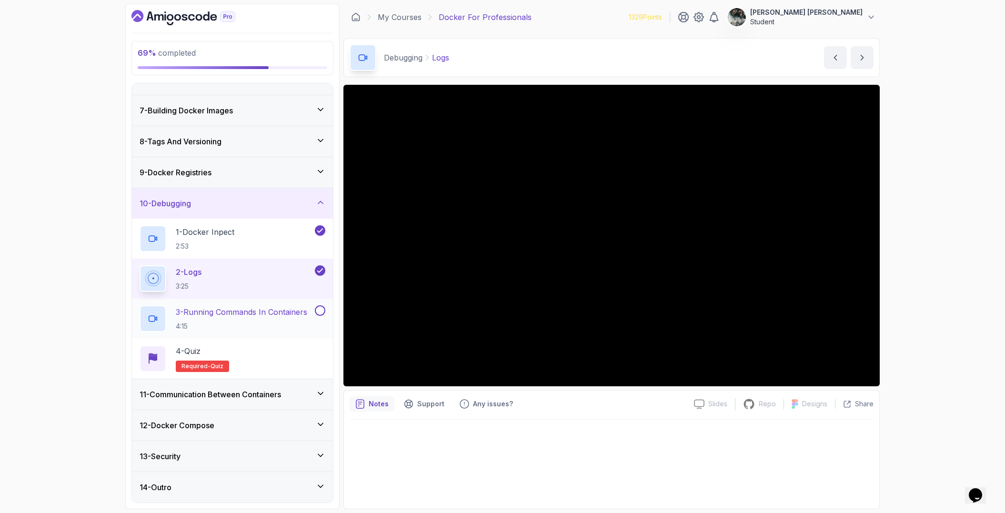
scroll to position [173, 0]
click at [241, 321] on h2 "3 - Running Commands In Containers 4:15" at bounding box center [241, 319] width 131 height 25
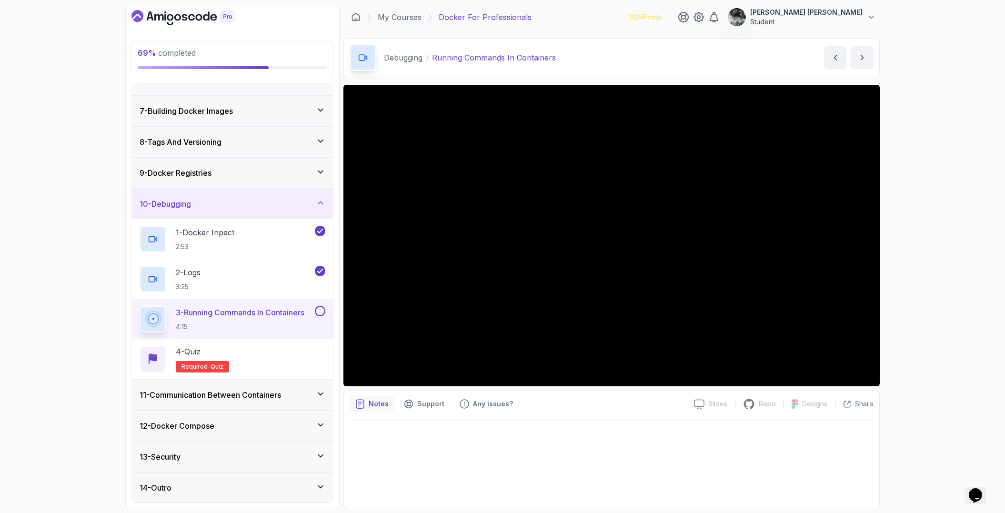
scroll to position [174, 0]
click at [294, 481] on div "14 - Outro" at bounding box center [232, 487] width 201 height 30
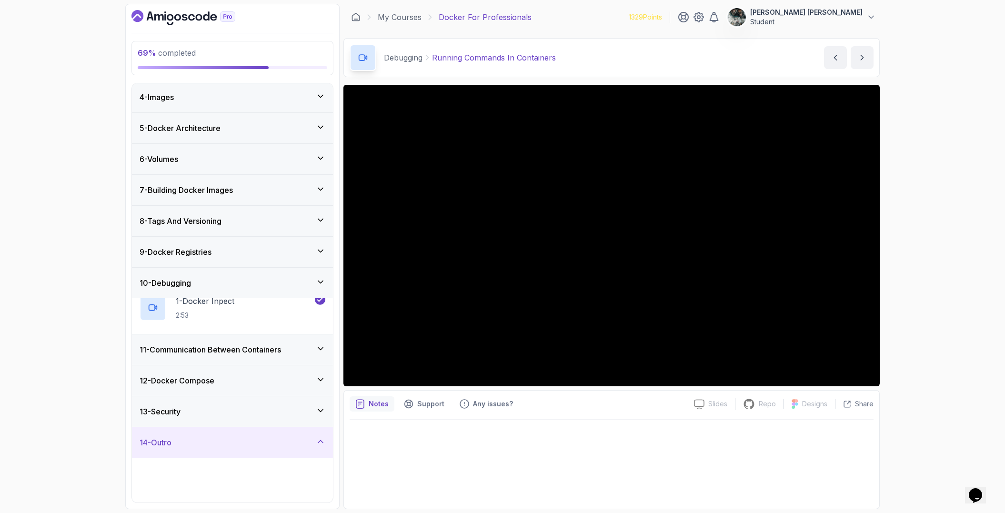
scroll to position [94, 0]
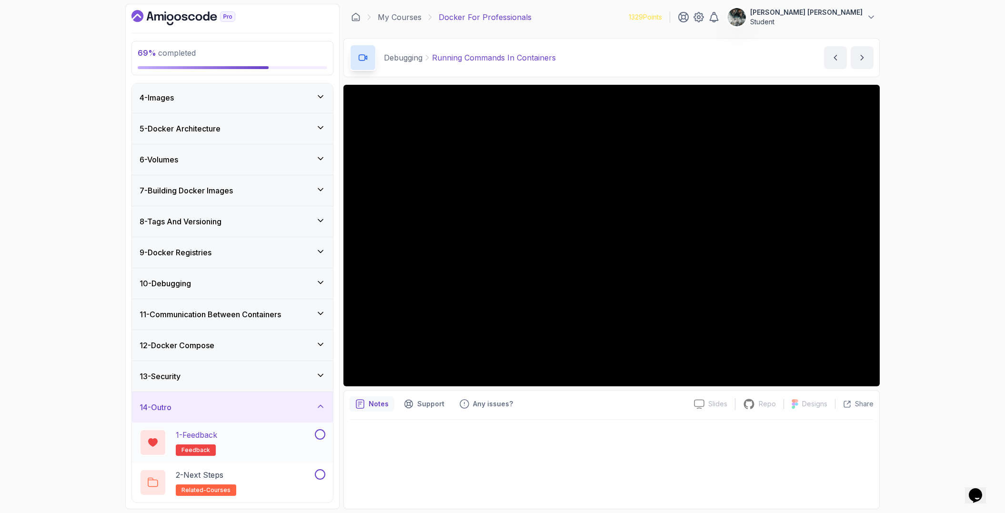
click at [322, 431] on button at bounding box center [320, 434] width 10 height 10
click at [319, 476] on button at bounding box center [320, 474] width 10 height 10
click at [267, 373] on div "13 - Security" at bounding box center [233, 376] width 186 height 11
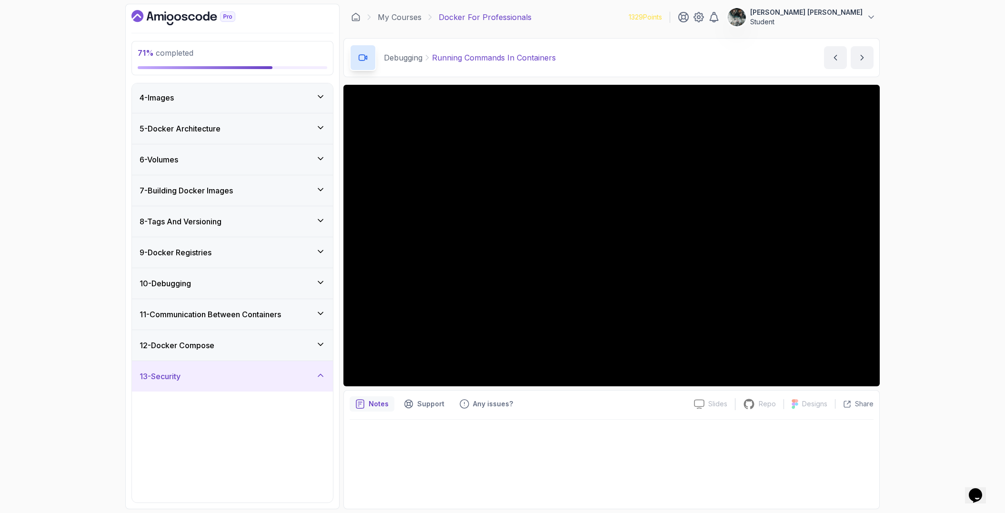
scroll to position [254, 0]
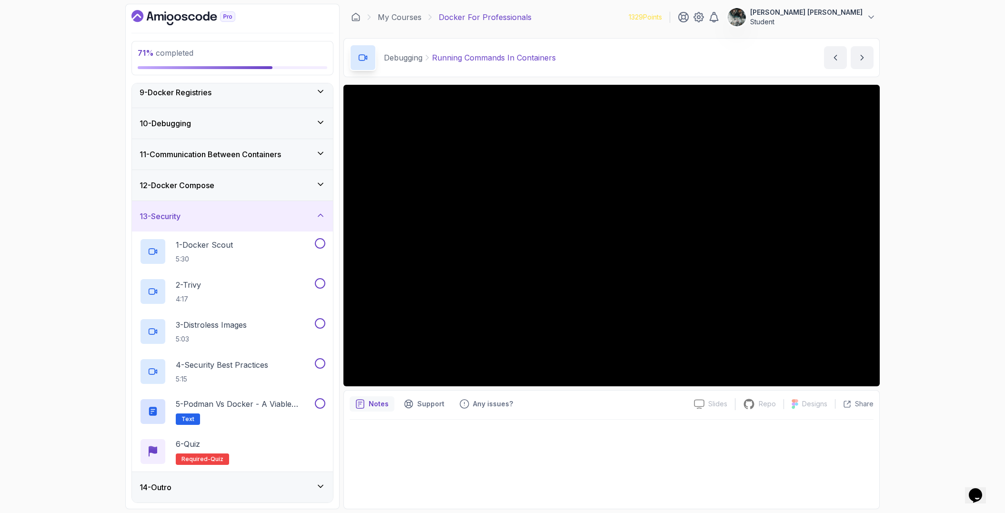
click at [238, 154] on h3 "11 - Communication Between Containers" at bounding box center [210, 154] width 141 height 11
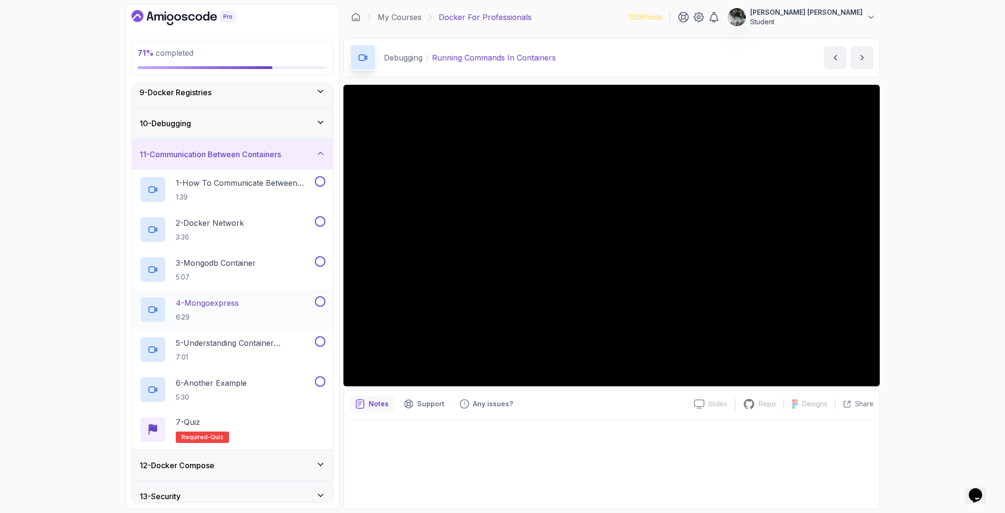
scroll to position [294, 0]
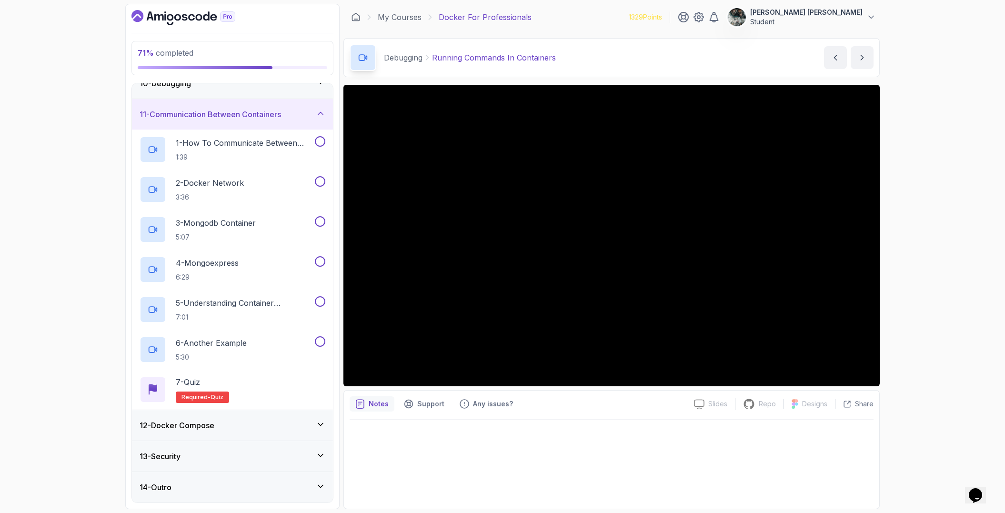
click at [229, 92] on div "10 - Debugging" at bounding box center [232, 83] width 201 height 30
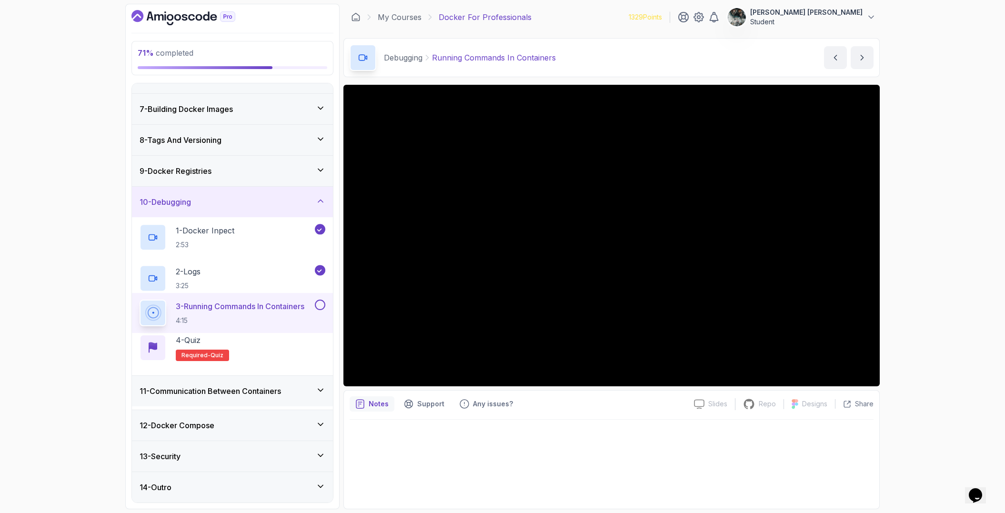
scroll to position [174, 0]
click at [320, 311] on button at bounding box center [320, 310] width 10 height 10
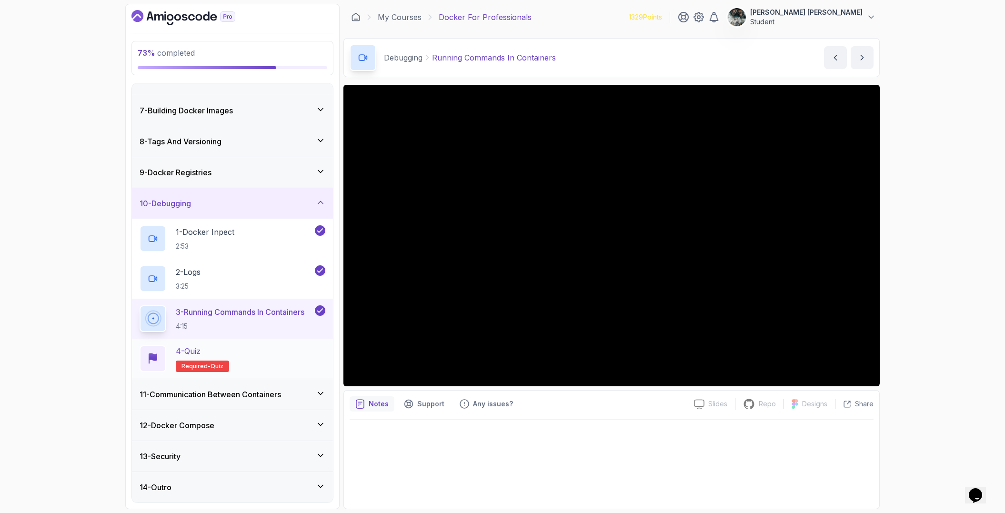
click at [259, 359] on div "4 - Quiz Required- quiz" at bounding box center [233, 358] width 186 height 27
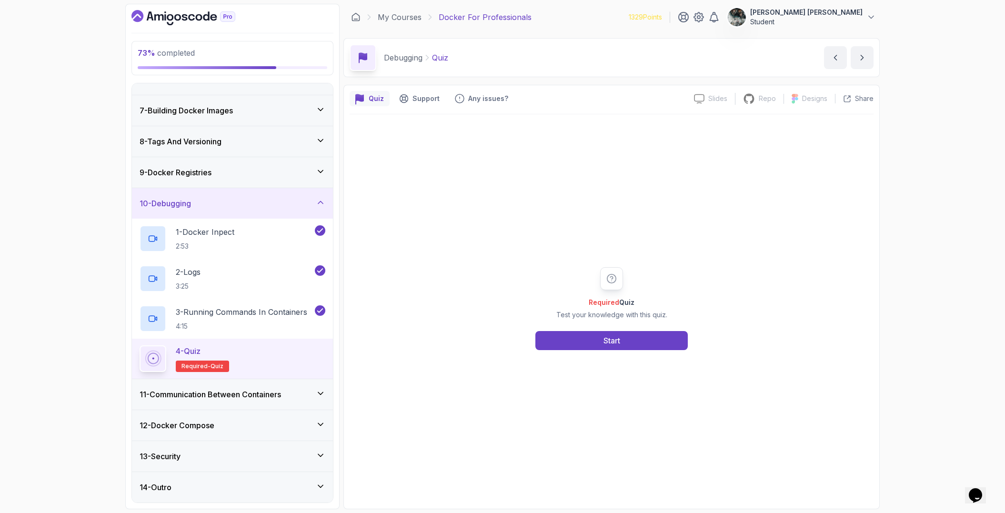
click at [616, 351] on div "Required Quiz Test your knowledge with this quiz. Start" at bounding box center [612, 308] width 524 height 389
click at [619, 340] on div "Start" at bounding box center [612, 340] width 17 height 11
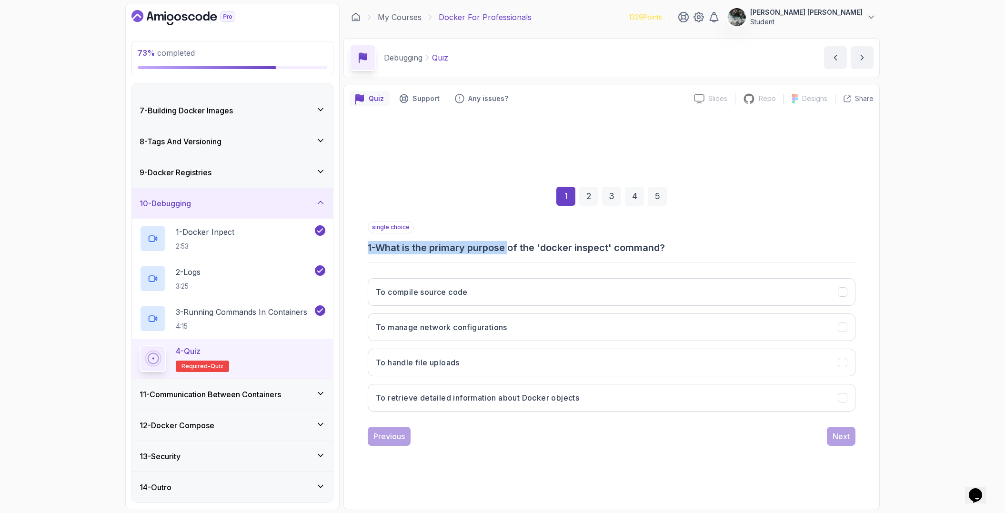
drag, startPoint x: 513, startPoint y: 248, endPoint x: 706, endPoint y: 235, distance: 192.9
click at [687, 237] on div "single choice 1 - What is the primary purpose of the 'docker inspect' command?" at bounding box center [612, 237] width 488 height 33
click at [707, 235] on div "single choice 1 - What is the primary purpose of the 'docker inspect' command?" at bounding box center [612, 237] width 488 height 33
drag, startPoint x: 677, startPoint y: 252, endPoint x: 529, endPoint y: 249, distance: 148.7
click at [534, 248] on h3 "1 - What is the primary purpose of the 'docker inspect' command?" at bounding box center [612, 247] width 488 height 13
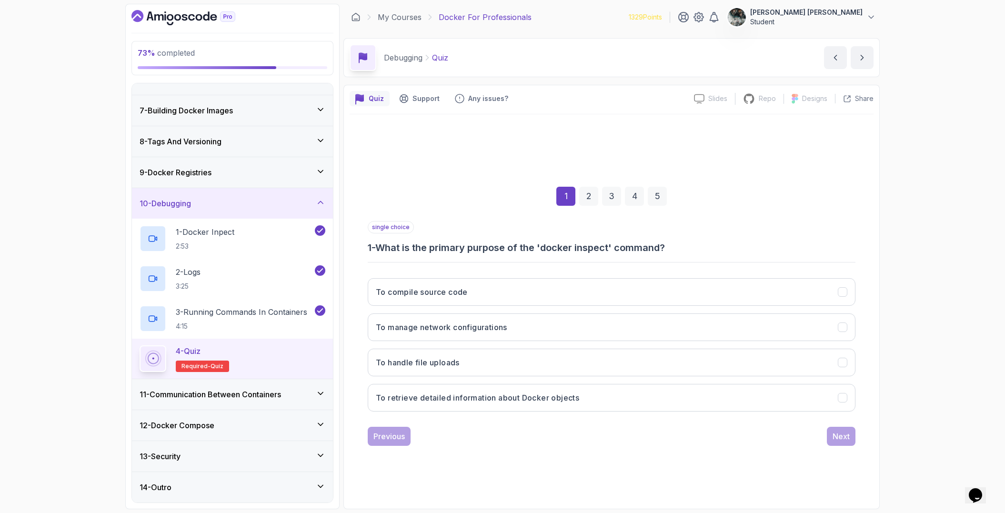
click at [529, 249] on h3 "1 - What is the primary purpose of the 'docker inspect' command?" at bounding box center [612, 247] width 488 height 13
click at [487, 401] on h3 "To retrieve detailed information about Docker objects" at bounding box center [477, 397] width 203 height 11
click at [830, 434] on button "Next" at bounding box center [841, 436] width 29 height 19
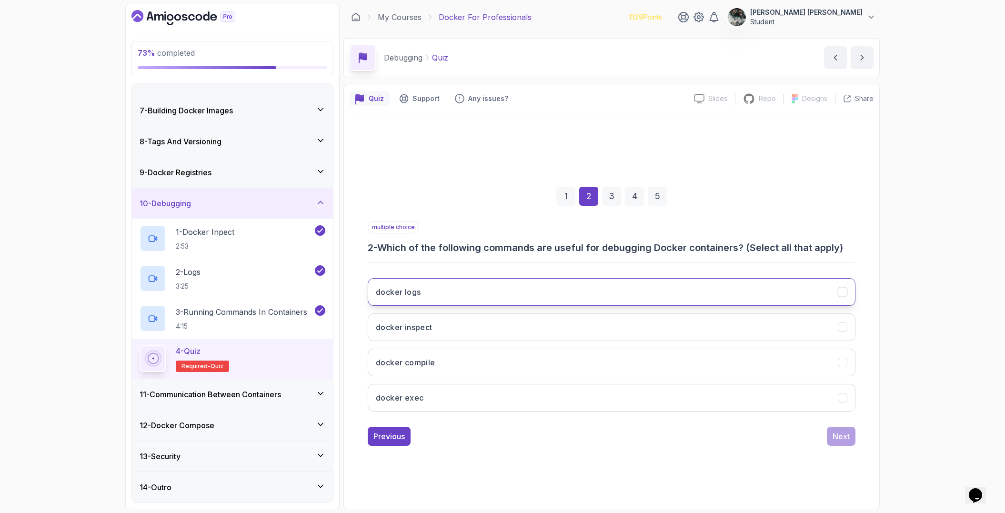
click at [419, 302] on button "docker logs" at bounding box center [612, 292] width 488 height 28
click at [431, 327] on h3 "docker inspect" at bounding box center [404, 327] width 57 height 11
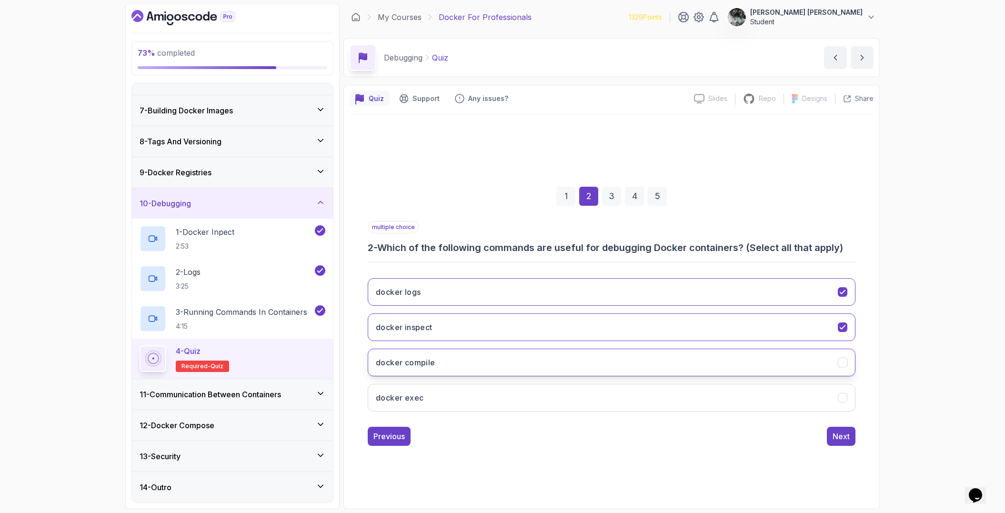
click at [436, 354] on button "docker compile" at bounding box center [612, 363] width 488 height 28
click at [444, 371] on button "docker compile" at bounding box center [612, 363] width 488 height 28
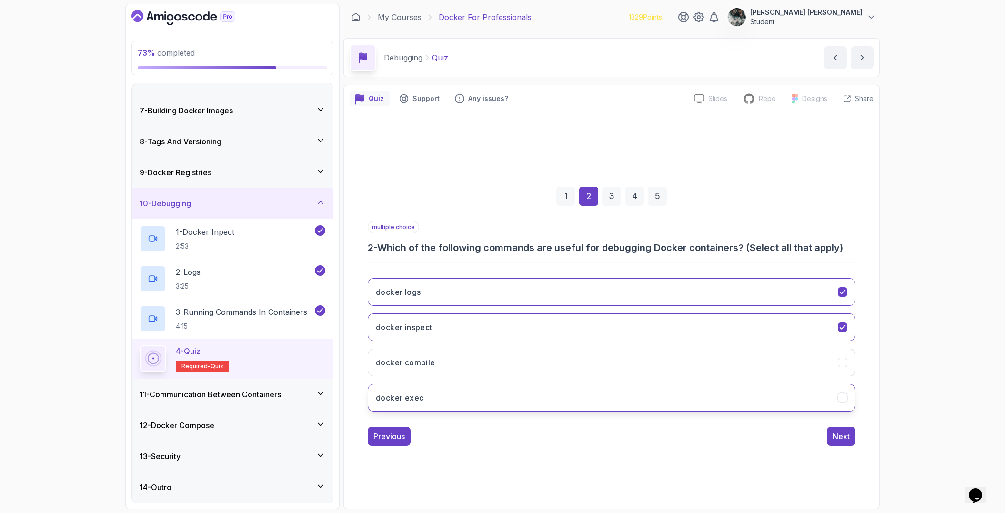
click at [429, 407] on button "docker exec" at bounding box center [612, 398] width 488 height 28
click at [839, 439] on div "Next" at bounding box center [841, 436] width 17 height 11
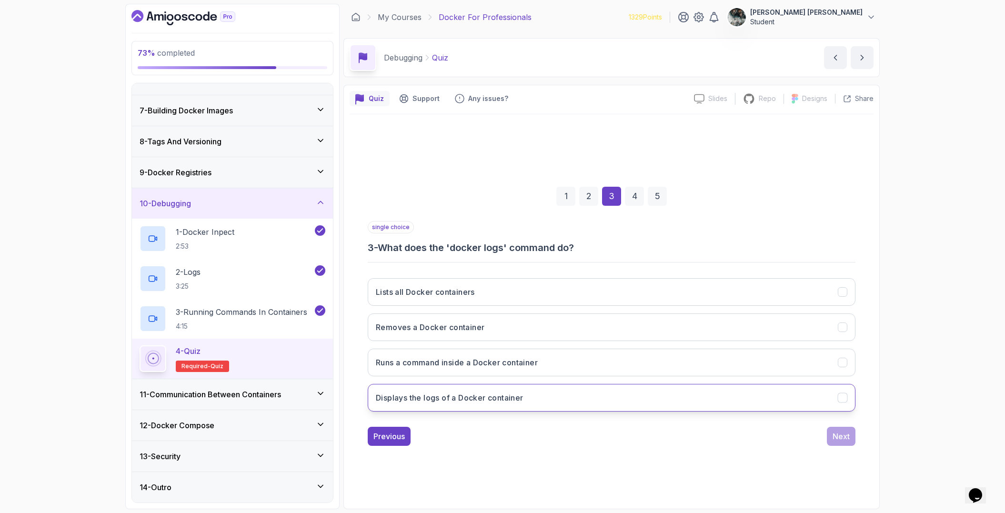
click at [535, 402] on button "Displays the logs of a Docker container" at bounding box center [612, 398] width 488 height 28
click at [852, 436] on button "Next" at bounding box center [841, 436] width 29 height 19
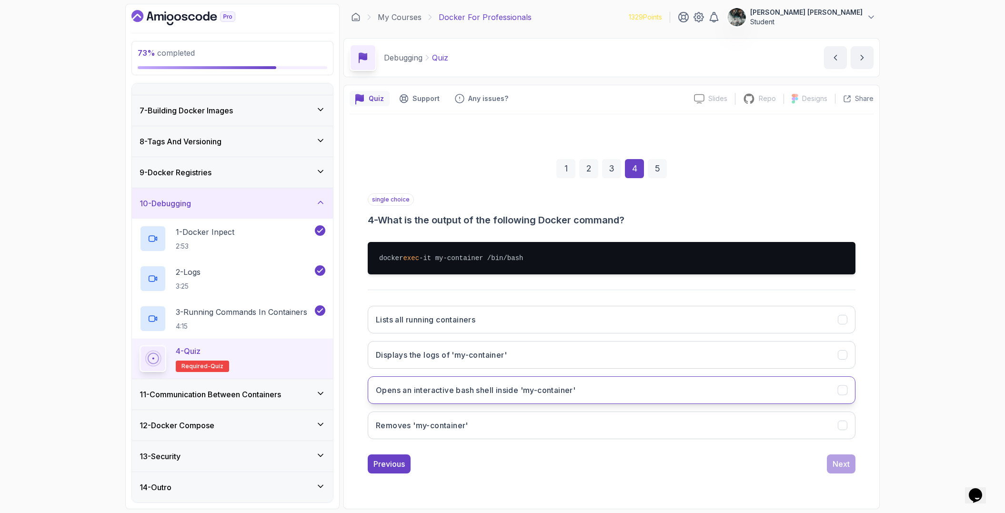
click at [503, 378] on button "Opens an interactive bash shell inside 'my-container'" at bounding box center [612, 390] width 488 height 28
click at [839, 468] on div "Next" at bounding box center [841, 463] width 17 height 11
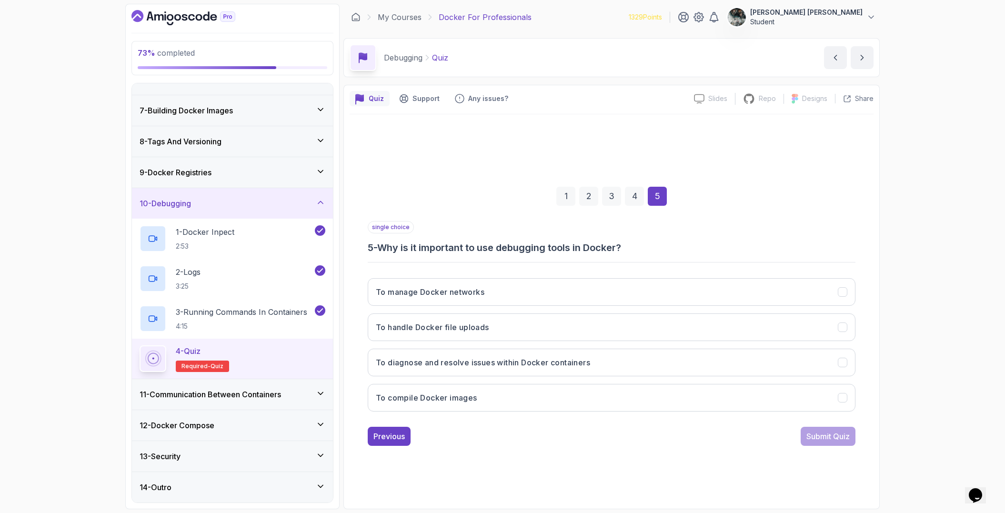
drag, startPoint x: 433, startPoint y: 253, endPoint x: 595, endPoint y: 249, distance: 162.0
click at [595, 250] on h3 "5 - Why is it important to use debugging tools in Docker?" at bounding box center [612, 247] width 488 height 13
click at [595, 249] on h3 "5 - Why is it important to use debugging tools in Docker?" at bounding box center [612, 247] width 488 height 13
drag, startPoint x: 555, startPoint y: 245, endPoint x: 376, endPoint y: 248, distance: 178.7
click at [376, 248] on h3 "5 - Why is it important to use debugging tools in Docker?" at bounding box center [612, 247] width 488 height 13
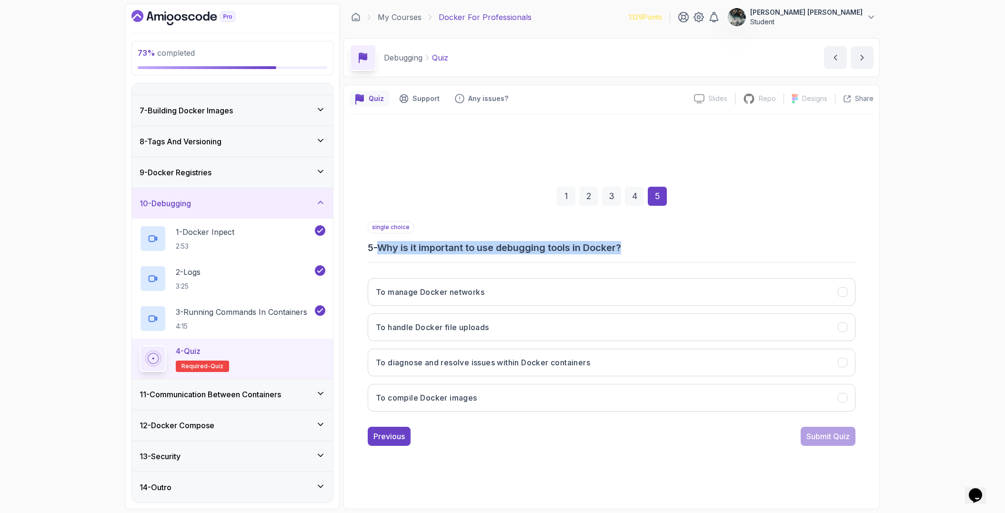
click at [376, 248] on h3 "5 - Why is it important to use debugging tools in Docker?" at bounding box center [612, 247] width 488 height 13
drag, startPoint x: 383, startPoint y: 251, endPoint x: 700, endPoint y: 247, distance: 317.8
click at [700, 247] on h3 "5 - Why is it important to use debugging tools in Docker?" at bounding box center [612, 247] width 488 height 13
click at [702, 246] on h3 "5 - Why is it important to use debugging tools in Docker?" at bounding box center [612, 247] width 488 height 13
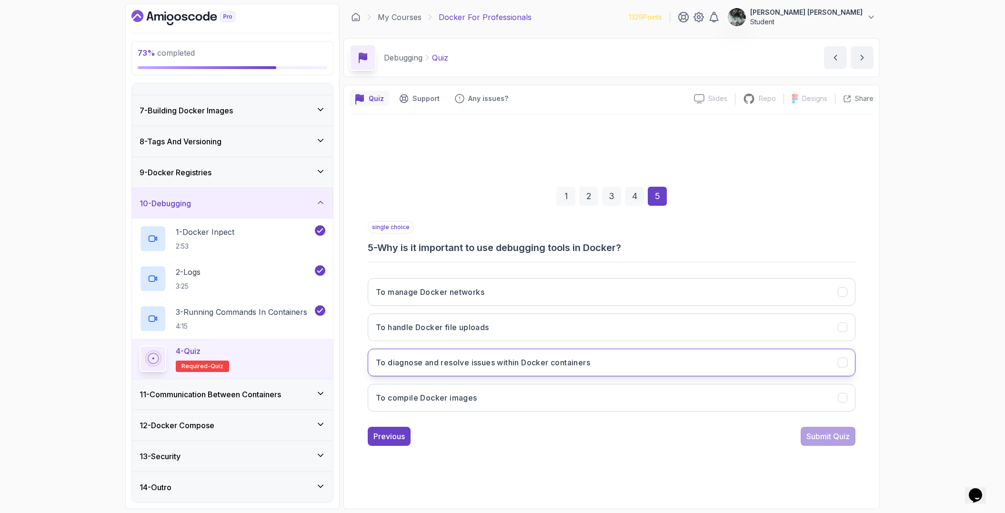
click at [573, 357] on h3 "To diagnose and resolve issues within Docker containers" at bounding box center [483, 362] width 214 height 11
click at [836, 435] on div "Submit Quiz" at bounding box center [828, 436] width 43 height 11
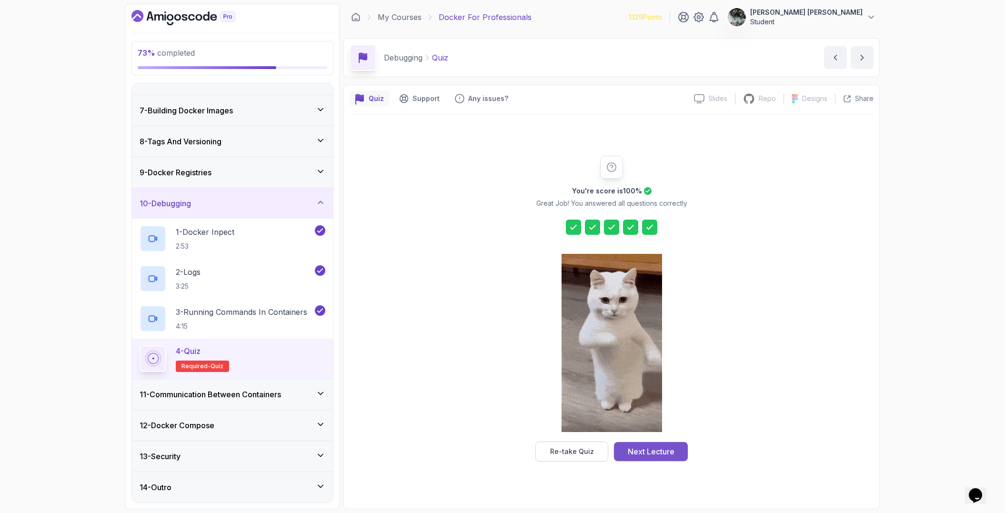
click at [640, 455] on div "Next Lecture" at bounding box center [651, 451] width 47 height 11
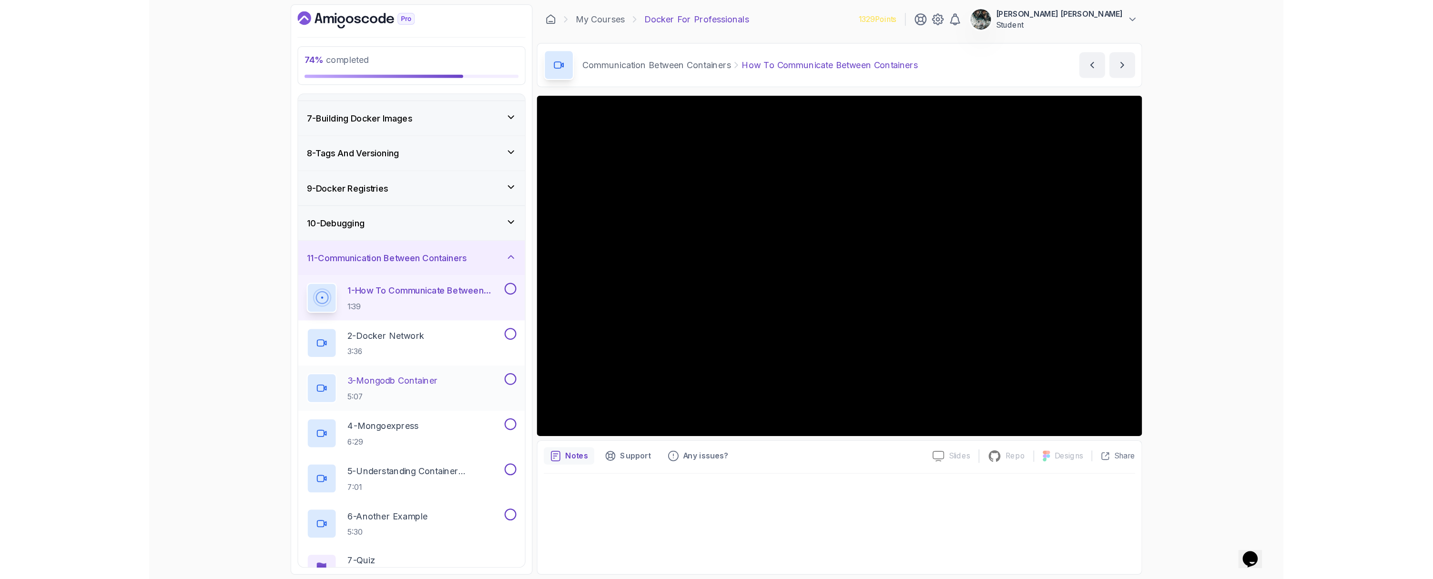
scroll to position [294, 0]
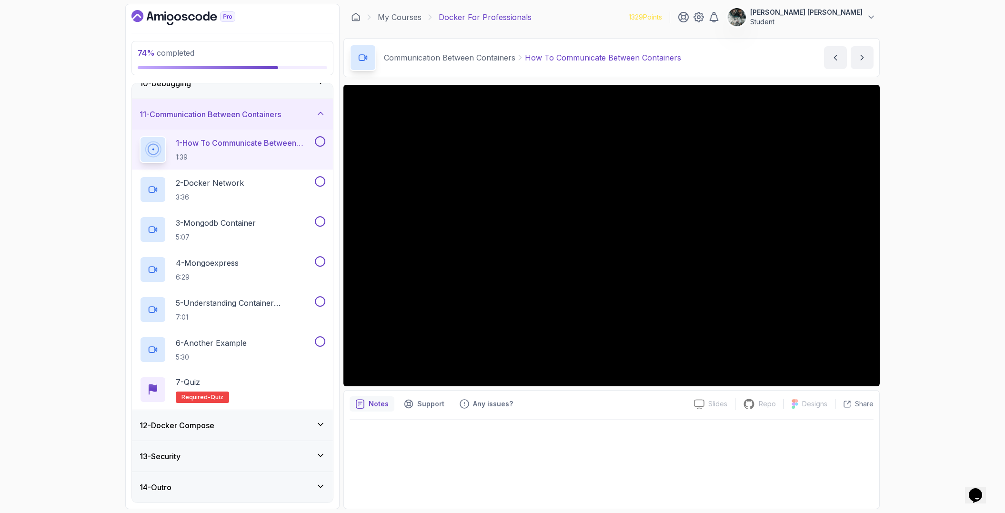
click at [318, 140] on button at bounding box center [320, 141] width 10 height 10
click at [152, 428] on h3 "12 - Docker Compose" at bounding box center [177, 425] width 75 height 11
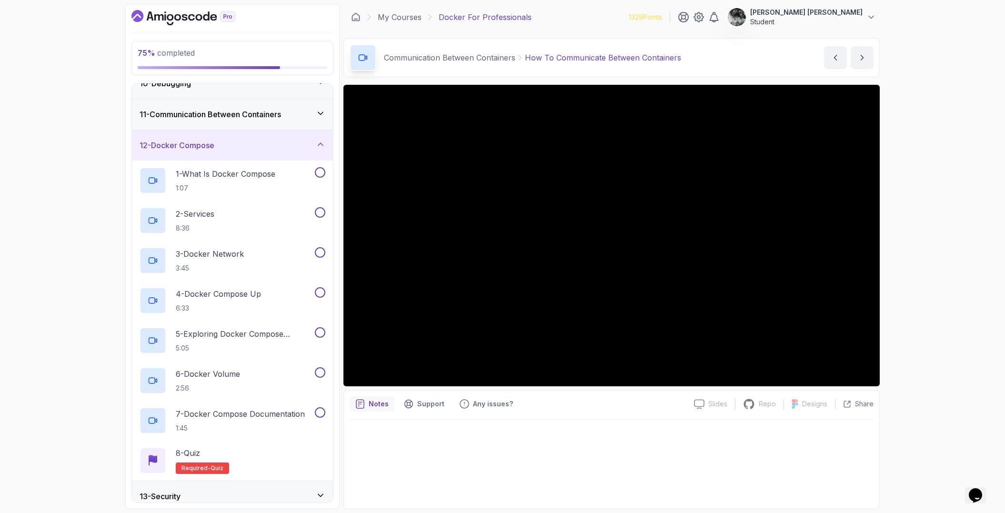
click at [260, 117] on h3 "11 - Communication Between Containers" at bounding box center [210, 114] width 141 height 11
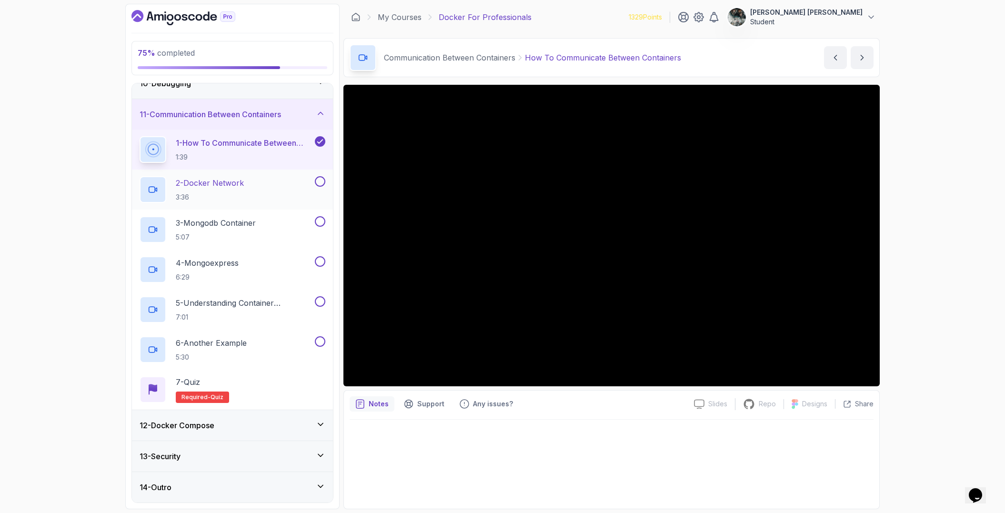
click at [259, 188] on div "2 - Docker Network 3:36" at bounding box center [226, 189] width 173 height 27
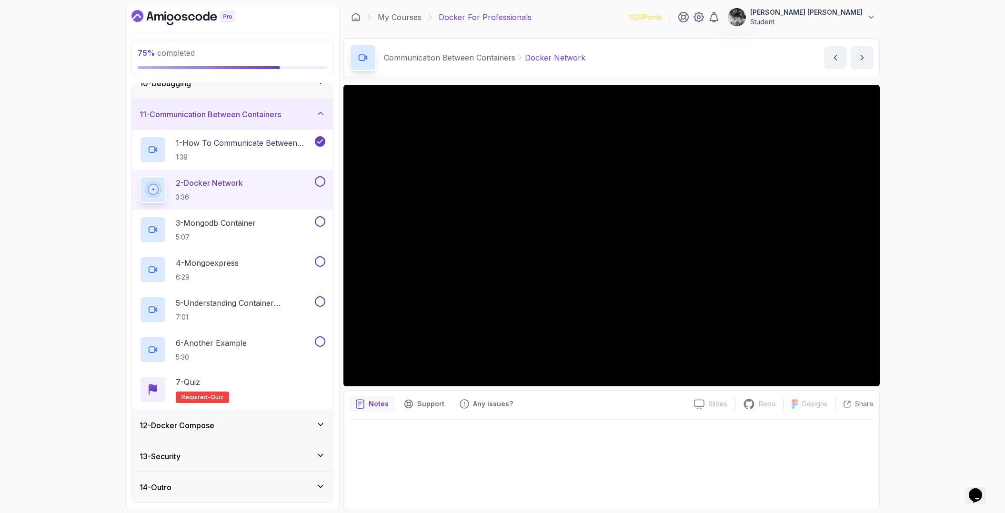
click at [321, 182] on button at bounding box center [320, 181] width 10 height 10
click at [252, 215] on div "3 - Mongodb Container 5:07" at bounding box center [232, 230] width 201 height 40
click at [230, 222] on p "3 - Mongodb Container" at bounding box center [216, 222] width 80 height 11
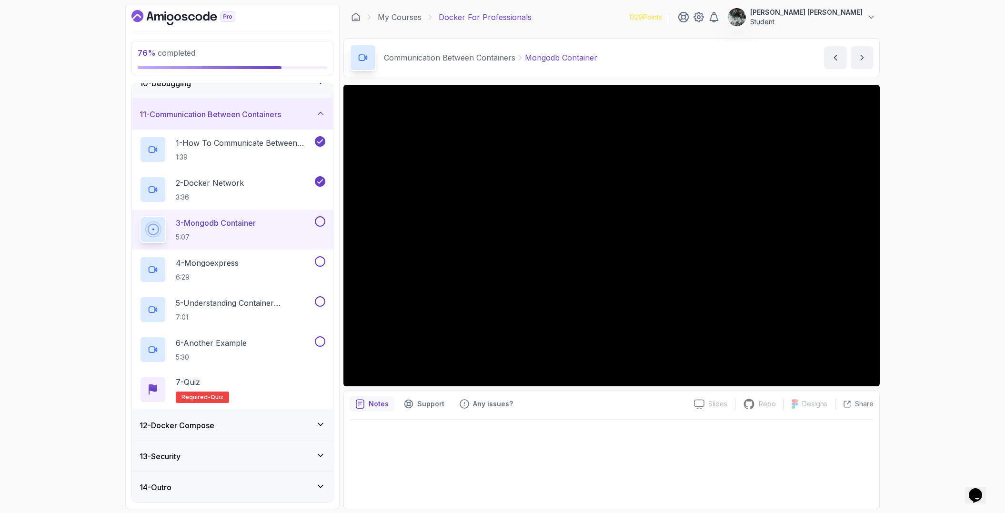
click at [317, 221] on button at bounding box center [320, 221] width 10 height 10
click at [92, 168] on div "78 % completed 1 - Intro 2 - Getting Started 3 - Containers 4 - Images 5 - Dock…" at bounding box center [502, 256] width 1005 height 513
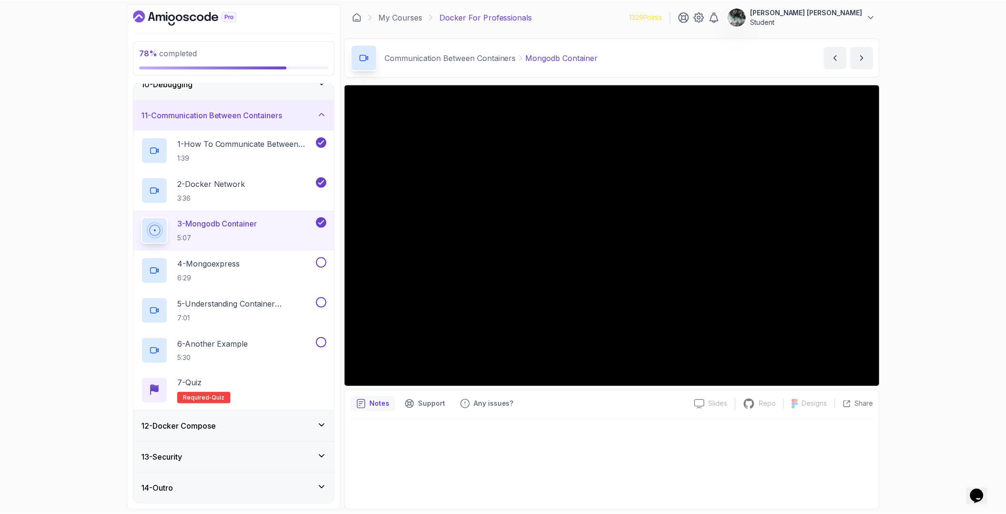
scroll to position [293, 0]
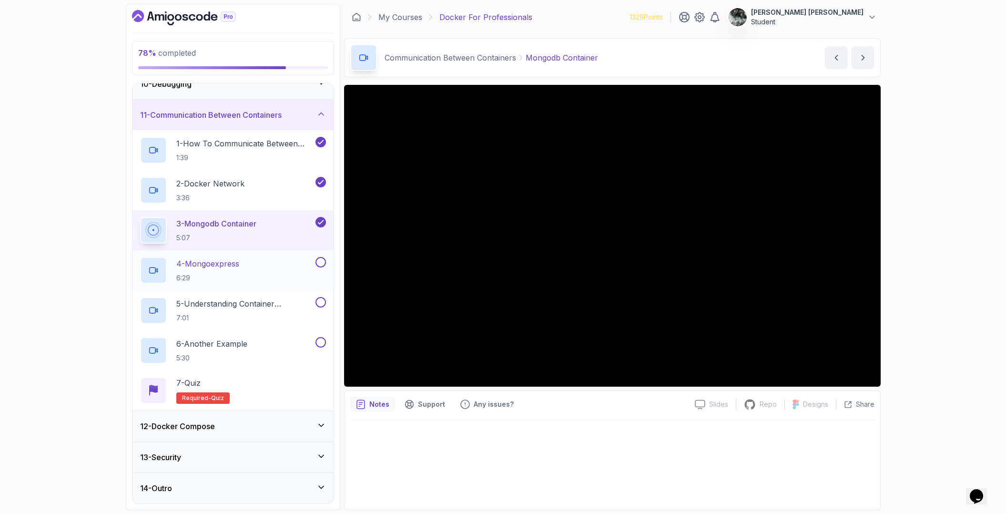
click at [252, 278] on div "4 - Mongoexpress 6:29" at bounding box center [226, 270] width 173 height 27
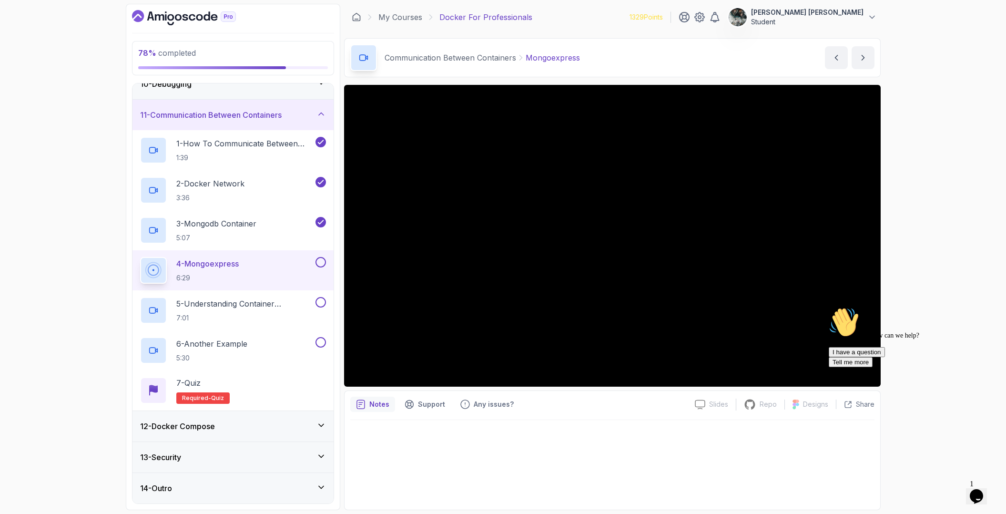
click at [323, 263] on button at bounding box center [320, 262] width 10 height 10
click at [983, 494] on icon "Chat widget" at bounding box center [976, 496] width 13 height 14
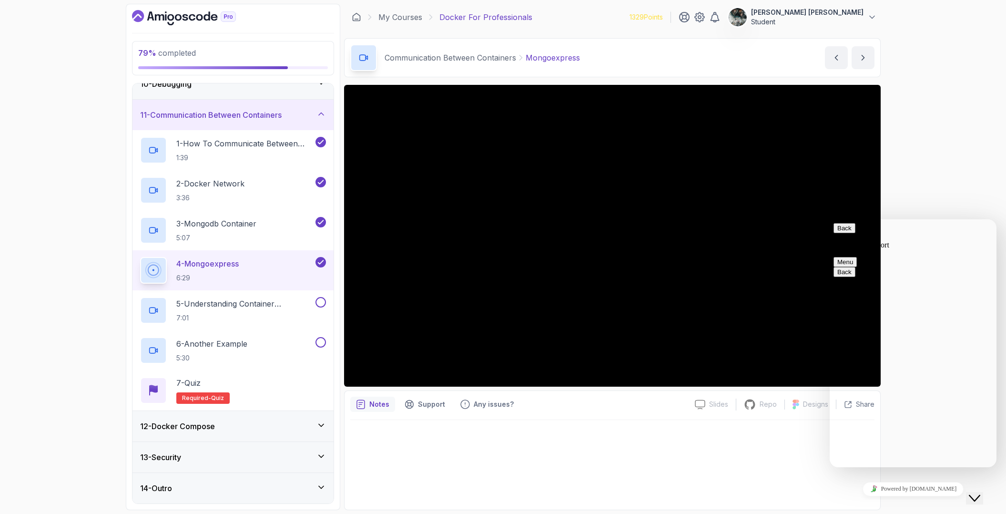
click at [983, 492] on button "Close Chat This icon closes the chat window." at bounding box center [974, 498] width 17 height 12
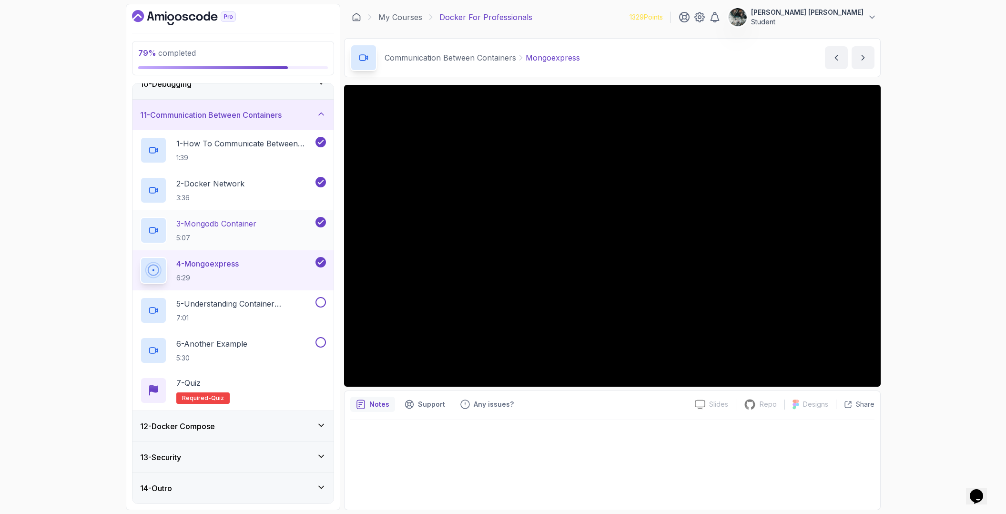
click at [211, 232] on h2 "3 - Mongodb Container 5:07" at bounding box center [216, 230] width 80 height 25
click at [321, 261] on icon at bounding box center [320, 262] width 9 height 10
click at [321, 222] on icon at bounding box center [320, 222] width 5 height 4
